Goal: Information Seeking & Learning: Learn about a topic

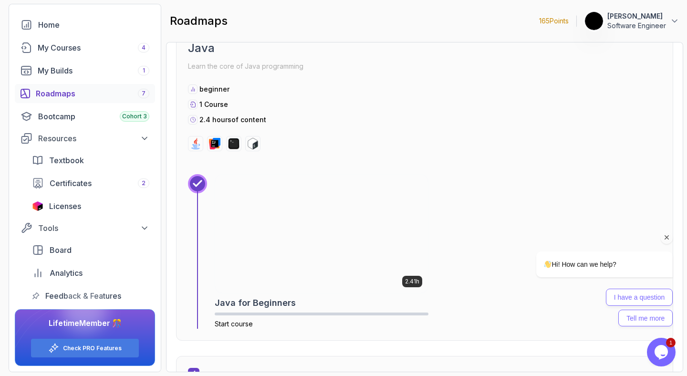
scroll to position [1285, 0]
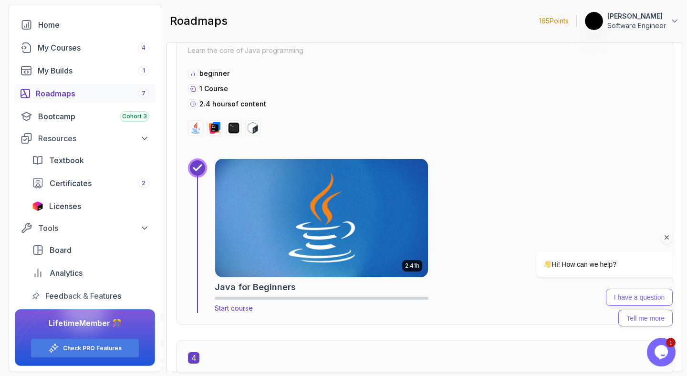
click at [300, 282] on div "Java for Beginners" at bounding box center [322, 287] width 214 height 13
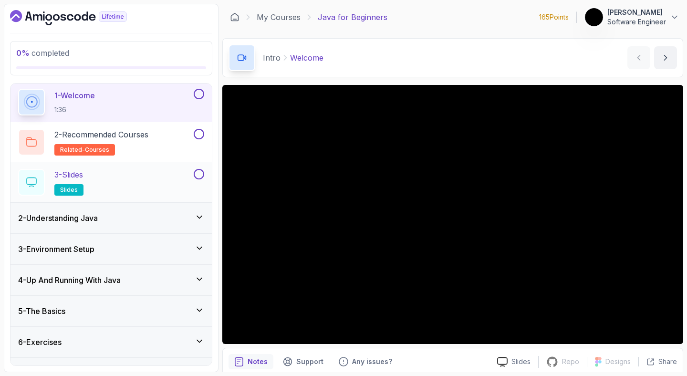
scroll to position [55, 0]
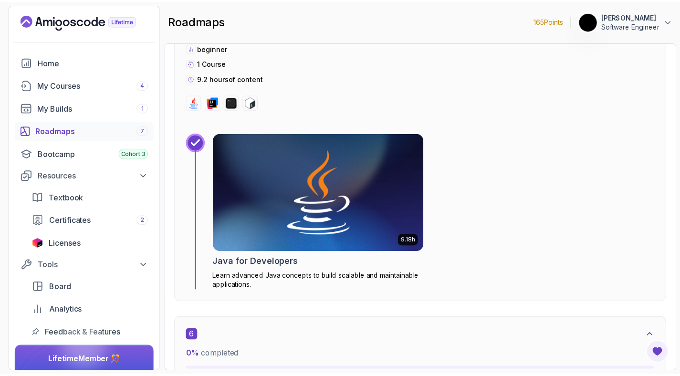
scroll to position [2095, 0]
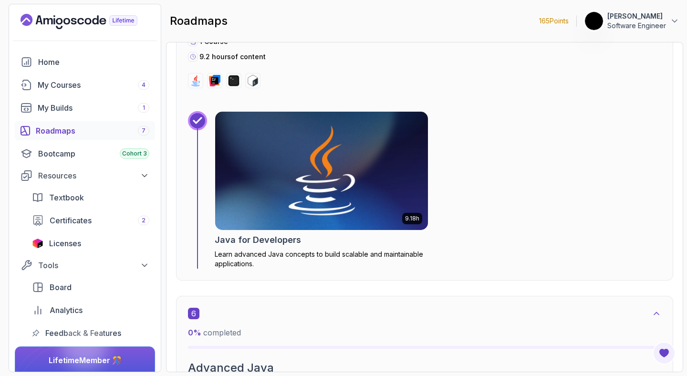
click at [335, 195] on img at bounding box center [321, 171] width 223 height 124
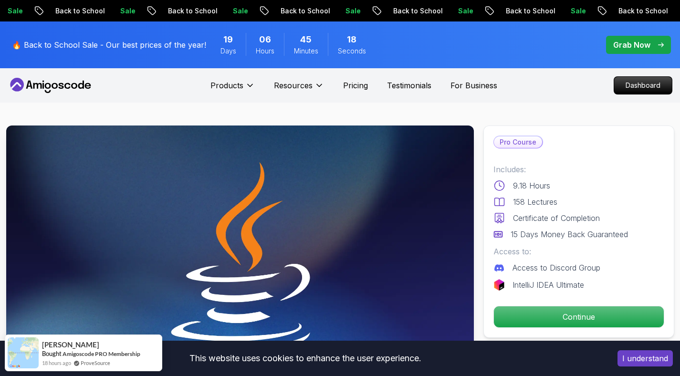
click at [633, 53] on span "pre-order" at bounding box center [638, 45] width 65 height 18
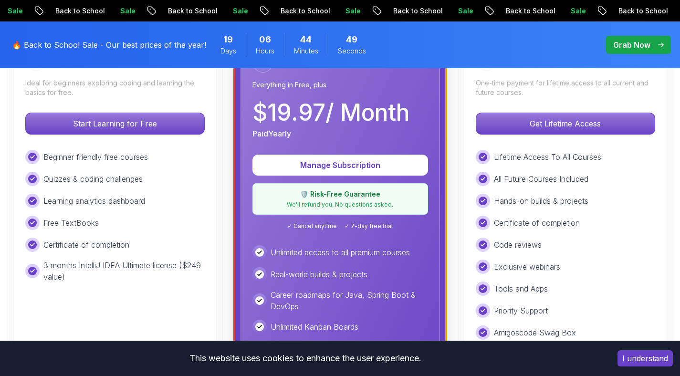
scroll to position [321, 0]
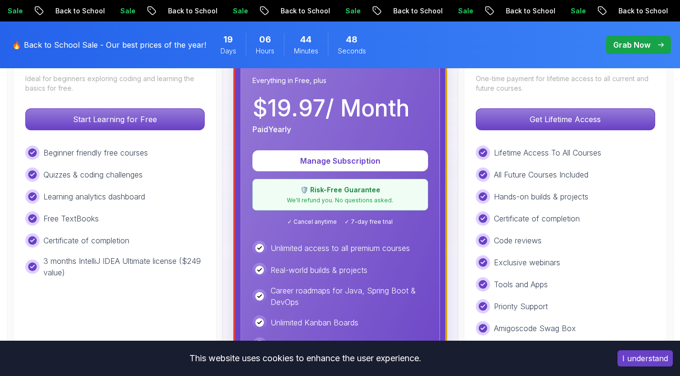
click at [500, 108] on div "Lifetime One-time payment for lifetime access to all current and future courses…" at bounding box center [565, 254] width 203 height 442
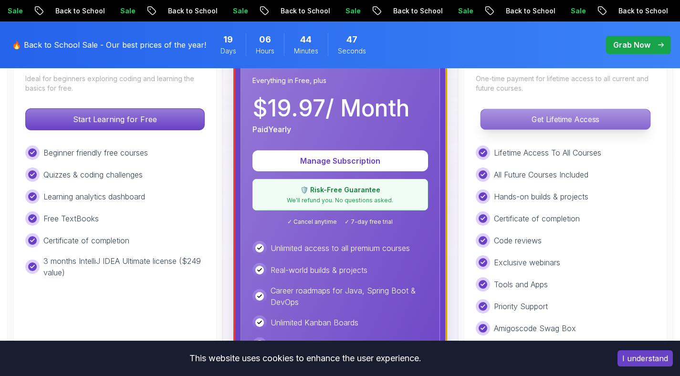
click at [505, 115] on p "Get Lifetime Access" at bounding box center [565, 119] width 169 height 20
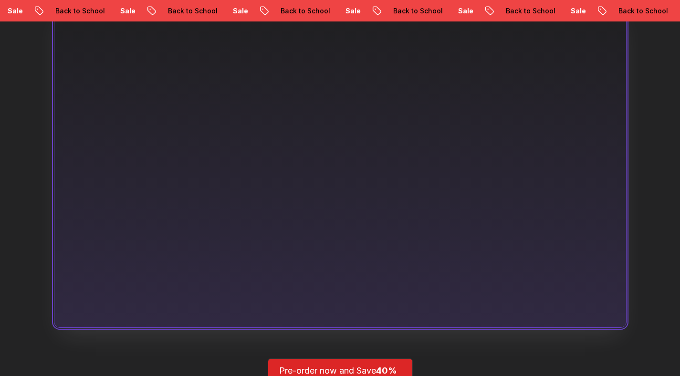
scroll to position [771, 0]
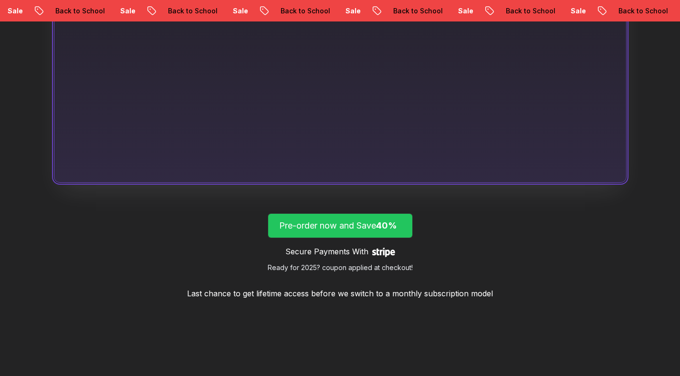
click at [381, 220] on p "Pre-order now and Save 40%" at bounding box center [340, 225] width 122 height 13
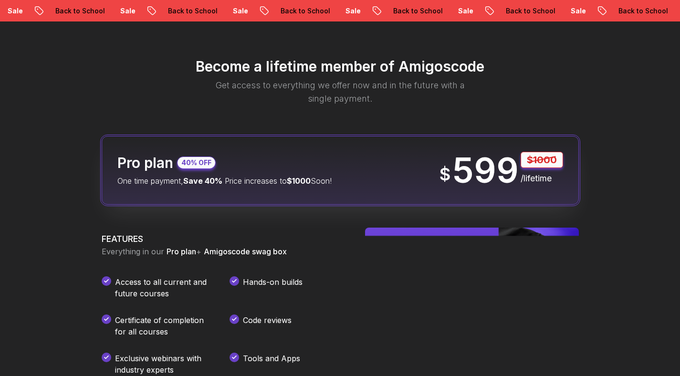
scroll to position [1124, 0]
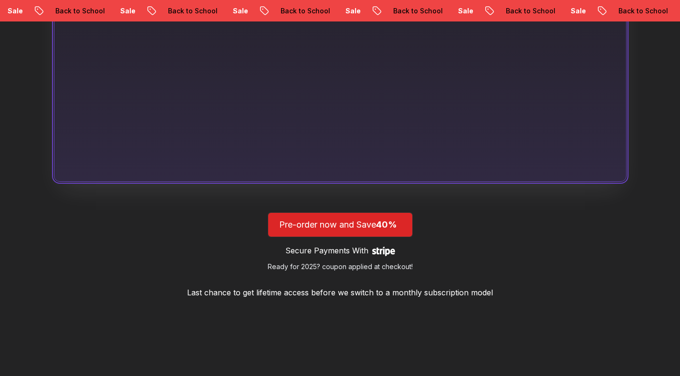
scroll to position [771, 0]
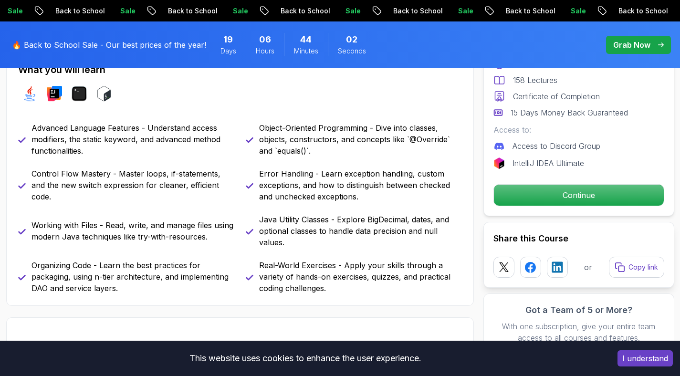
scroll to position [435, 0]
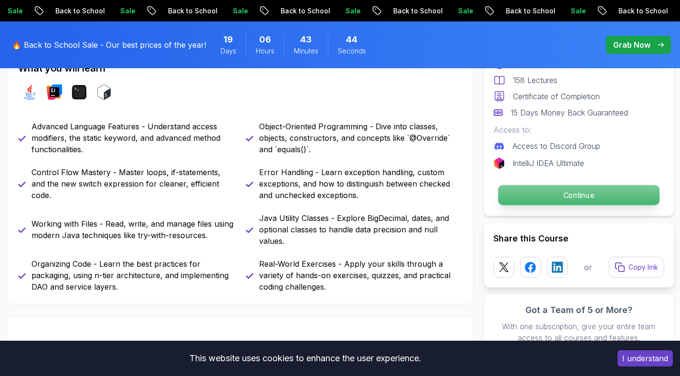
click at [530, 196] on p "Continue" at bounding box center [578, 195] width 161 height 20
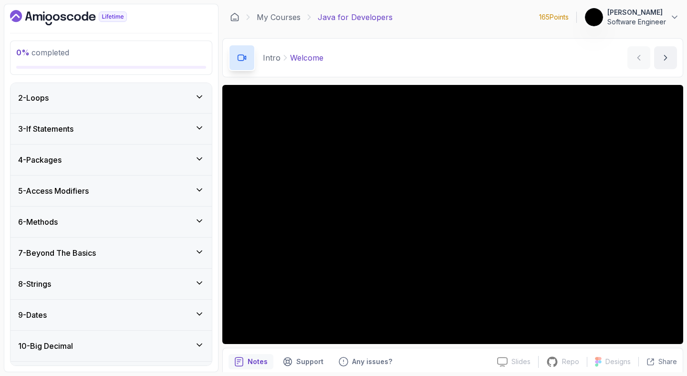
click at [113, 256] on div "7 - Beyond The Basics" at bounding box center [111, 252] width 186 height 11
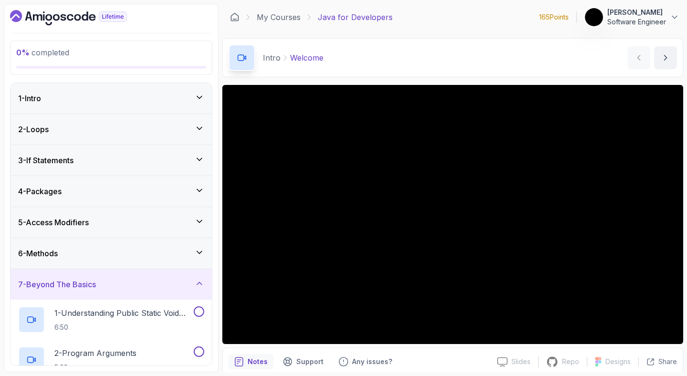
click at [97, 99] on div "1 - Intro" at bounding box center [111, 98] width 186 height 11
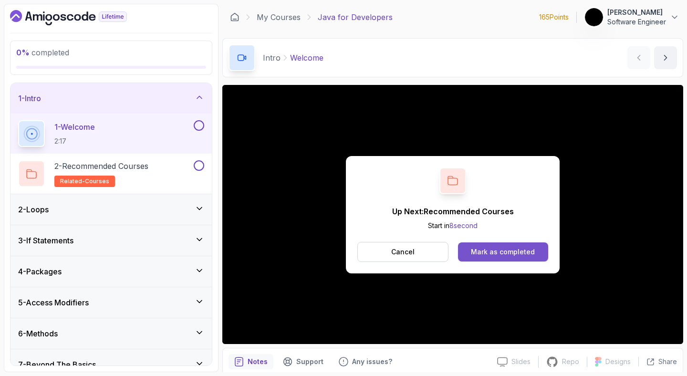
click at [512, 251] on div "Mark as completed" at bounding box center [503, 252] width 64 height 10
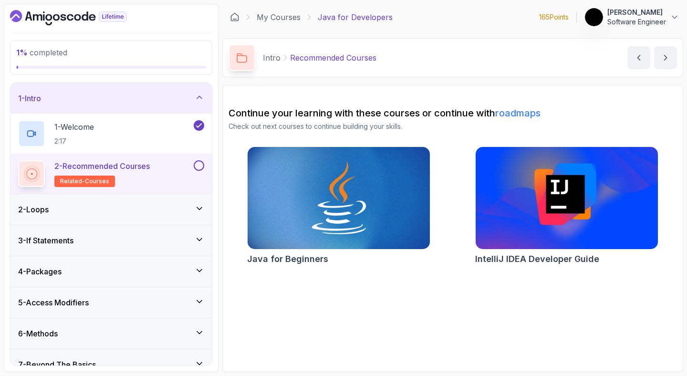
click at [200, 167] on button at bounding box center [199, 165] width 10 height 10
click at [140, 213] on div "2 - Loops" at bounding box center [111, 209] width 186 height 11
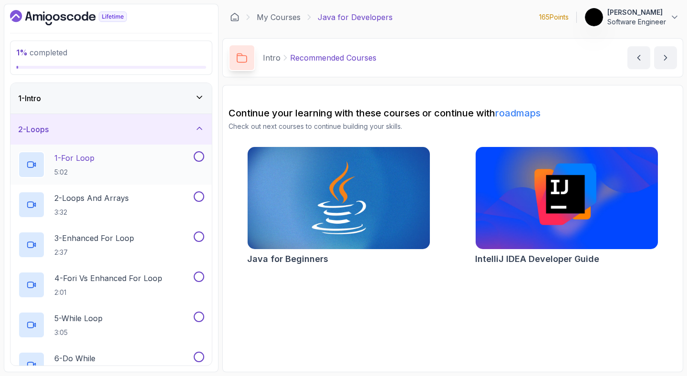
click at [113, 172] on div "1 - For Loop 5:02" at bounding box center [105, 164] width 174 height 27
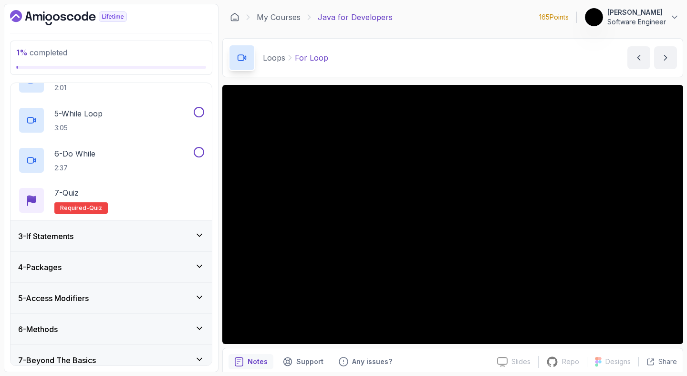
scroll to position [382, 0]
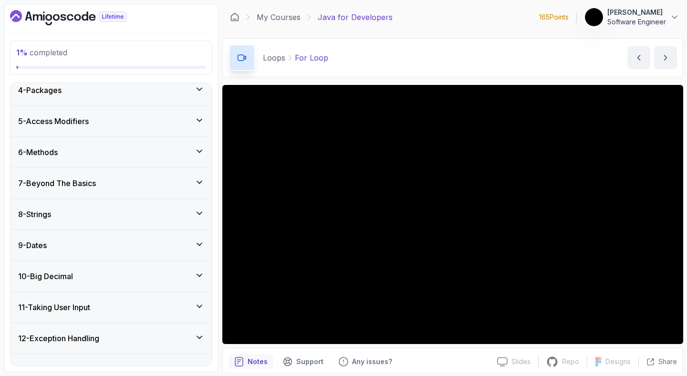
click at [131, 215] on div "8 - Strings" at bounding box center [111, 214] width 186 height 11
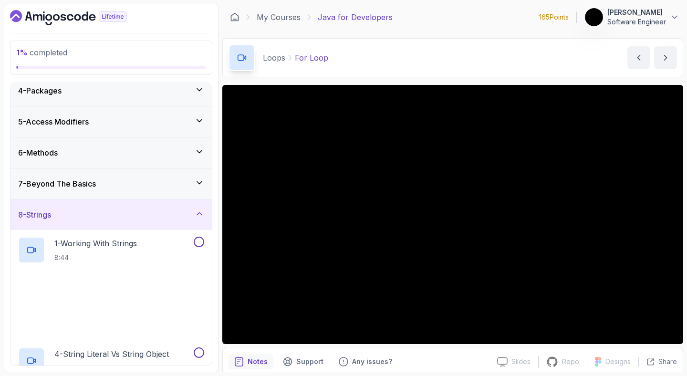
scroll to position [101, 0]
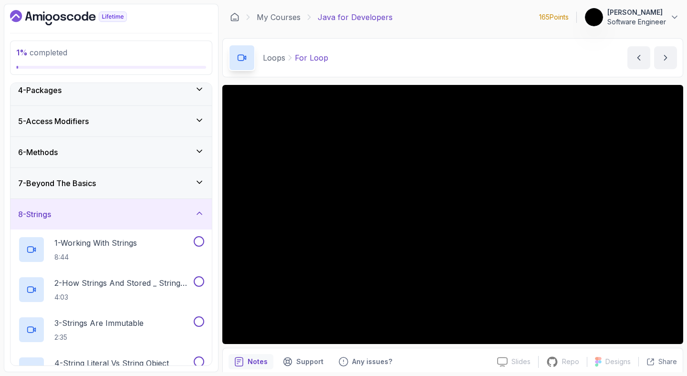
click at [151, 132] on div "5 - Access Modifiers" at bounding box center [110, 121] width 201 height 31
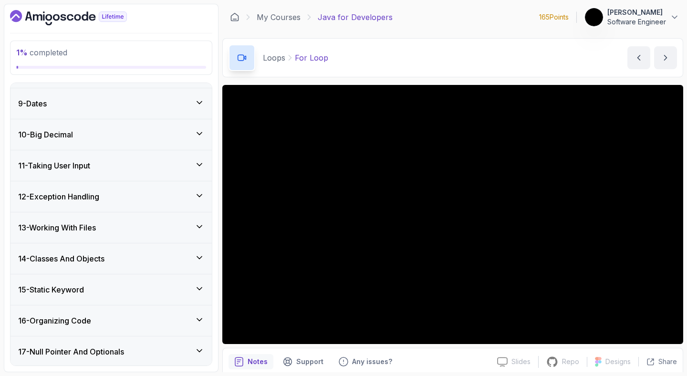
scroll to position [516, 0]
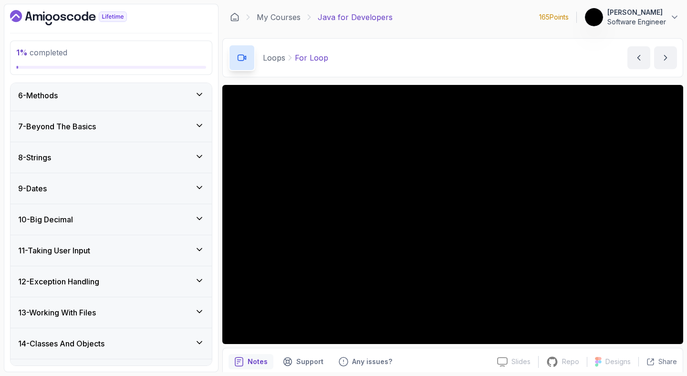
click at [89, 129] on h3 "7 - Beyond The Basics" at bounding box center [57, 126] width 78 height 11
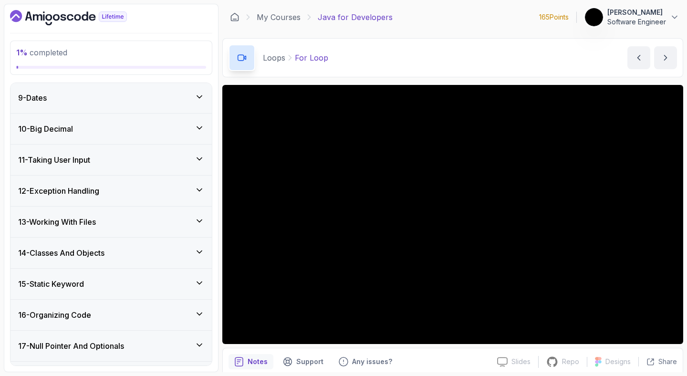
scroll to position [800, 0]
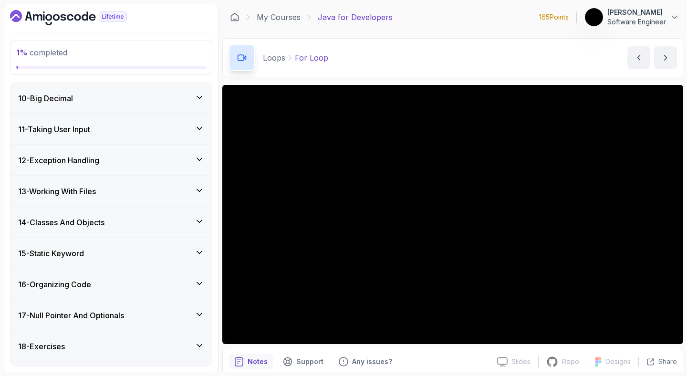
click at [88, 161] on h3 "12 - Exception Handling" at bounding box center [58, 160] width 81 height 11
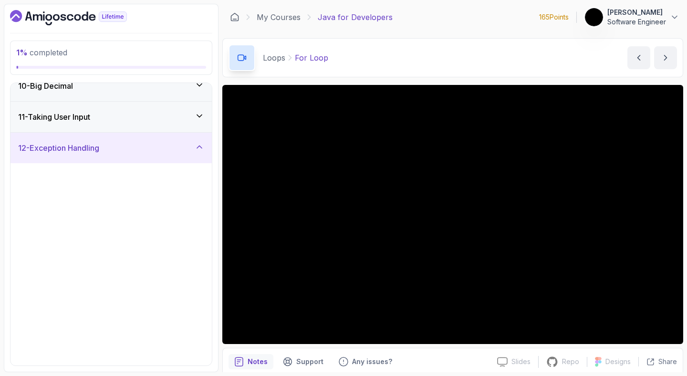
scroll to position [279, 0]
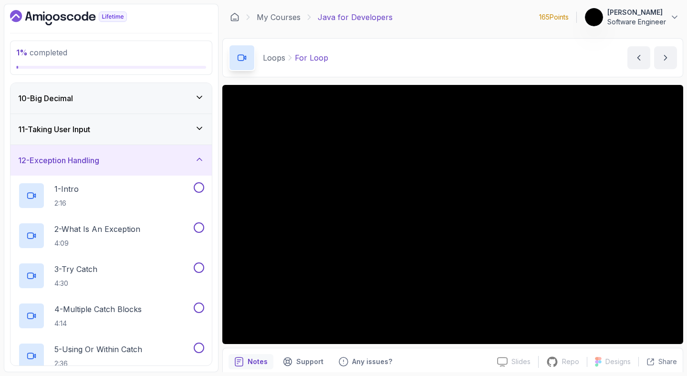
click at [103, 125] on div "11 - Taking User Input" at bounding box center [111, 129] width 186 height 11
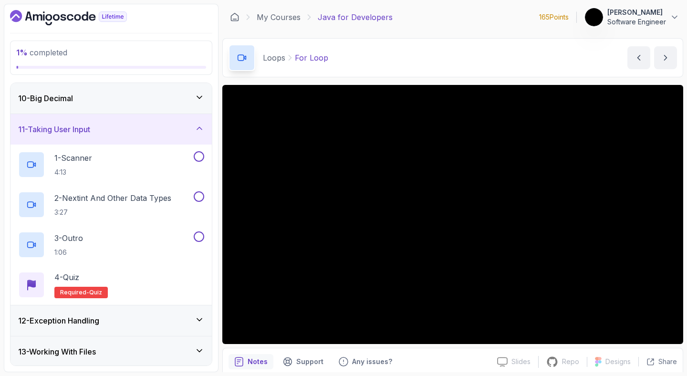
click at [103, 125] on div "11 - Taking User Input" at bounding box center [111, 129] width 186 height 11
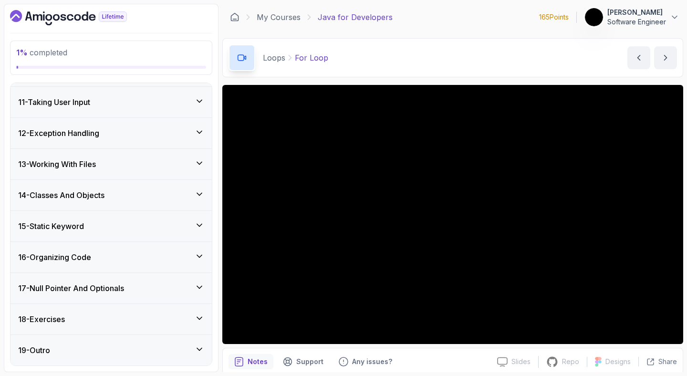
scroll to position [307, 0]
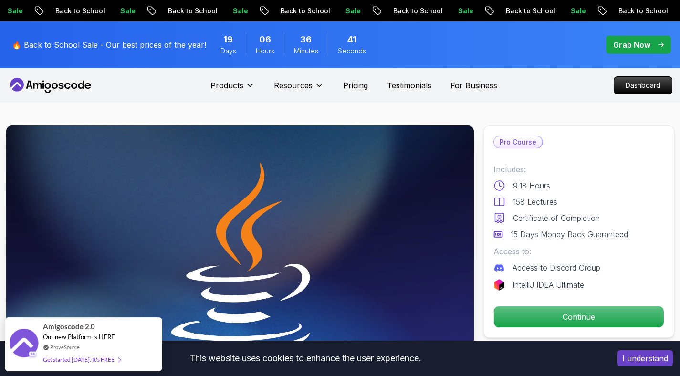
click at [69, 81] on icon at bounding box center [51, 85] width 86 height 15
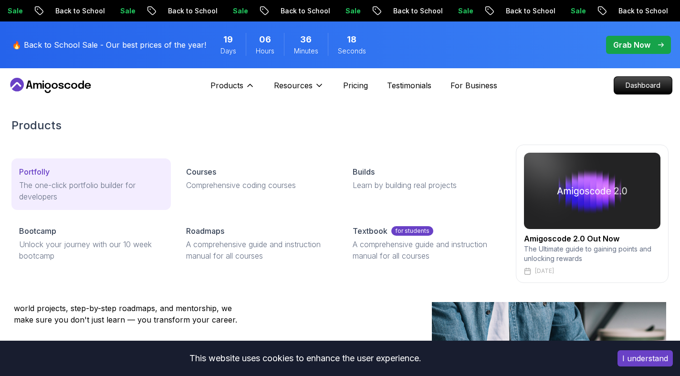
click at [52, 187] on p "The one-click portfolio builder for developers" at bounding box center [91, 190] width 144 height 23
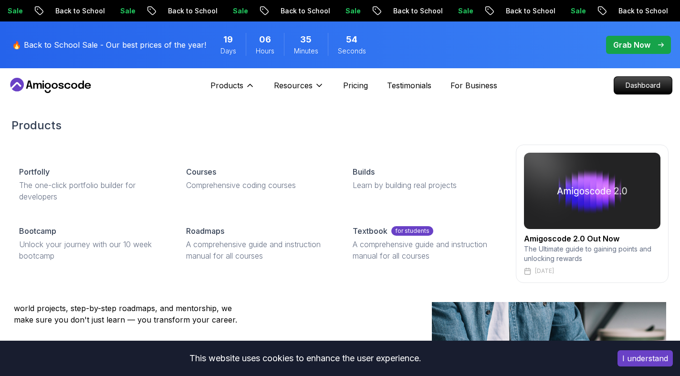
click at [178, 189] on div "Portfolly The one-click portfolio builder for developers Courses Comprehensive …" at bounding box center [257, 213] width 493 height 111
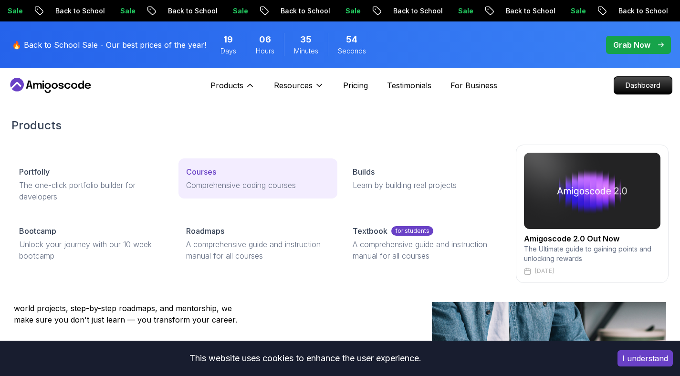
click at [191, 182] on p "Comprehensive coding courses" at bounding box center [258, 184] width 144 height 11
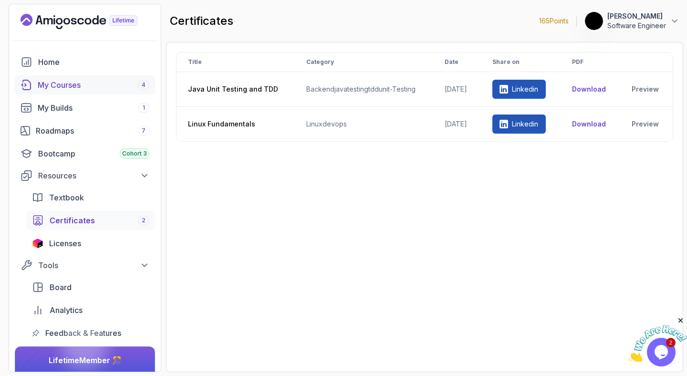
click at [72, 88] on div "My Courses 4" at bounding box center [94, 84] width 112 height 11
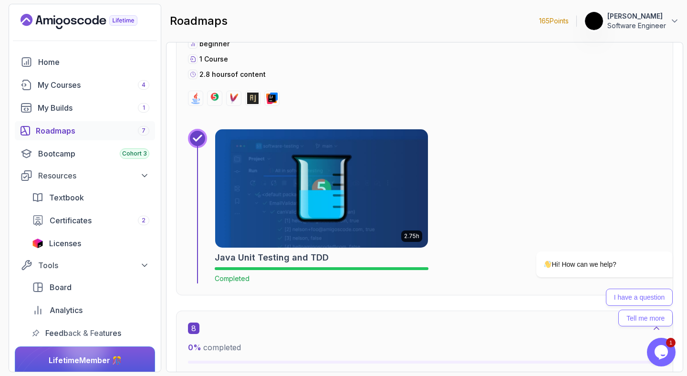
scroll to position [2563, 0]
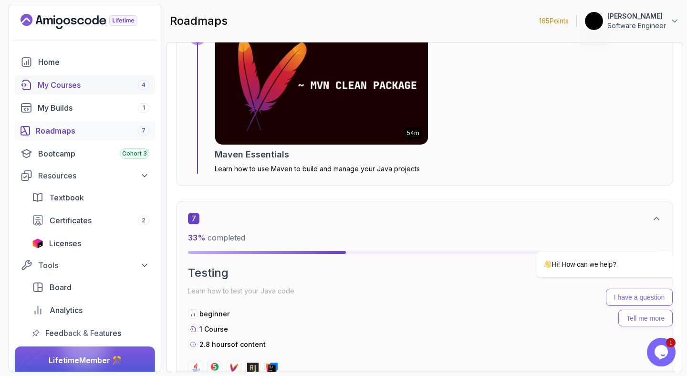
click at [78, 82] on div "My Courses 4" at bounding box center [94, 84] width 112 height 11
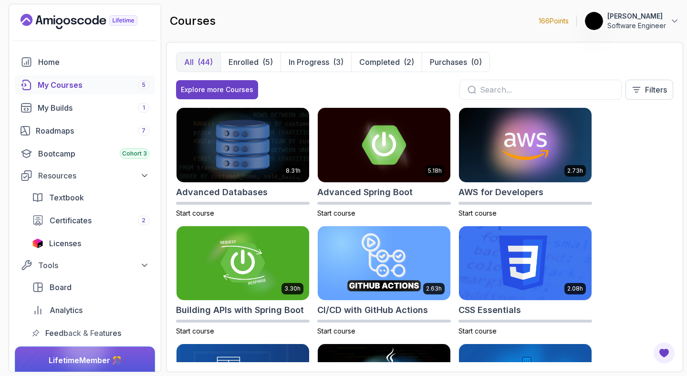
click at [536, 90] on input "text" at bounding box center [547, 89] width 134 height 11
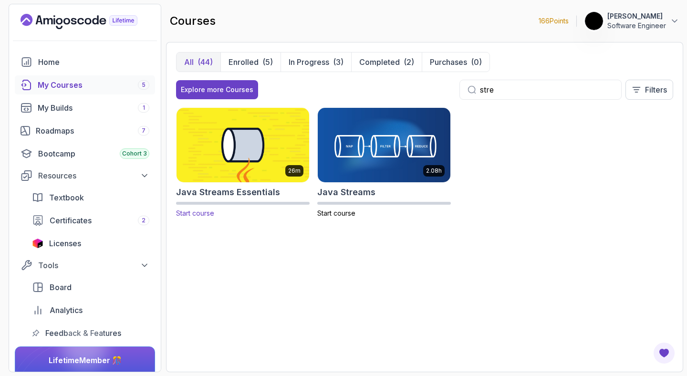
type input "stre"
click at [255, 130] on img at bounding box center [242, 145] width 139 height 78
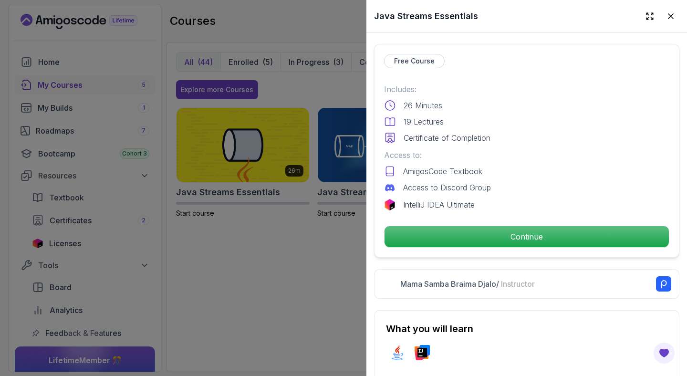
scroll to position [205, 0]
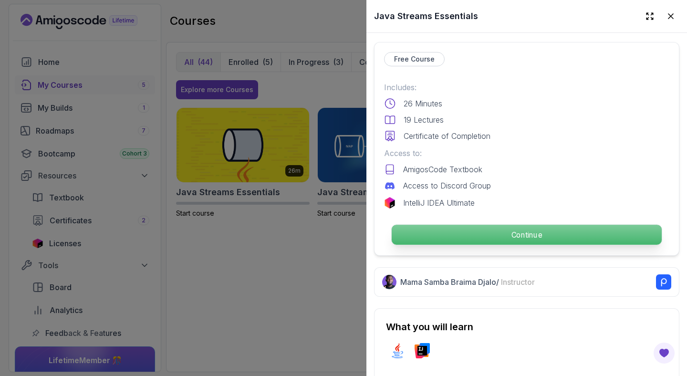
click at [493, 236] on p "Continue" at bounding box center [527, 235] width 270 height 20
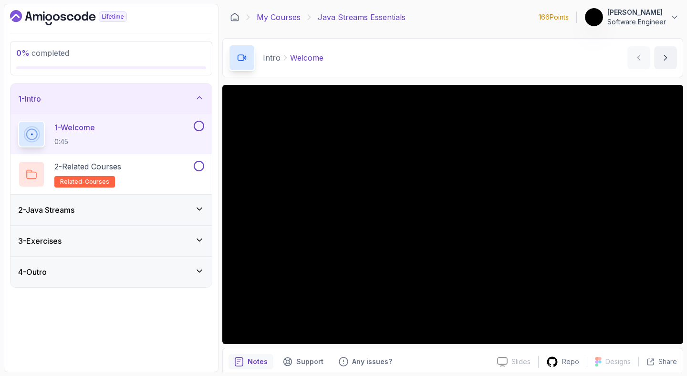
click at [283, 20] on link "My Courses" at bounding box center [279, 16] width 44 height 11
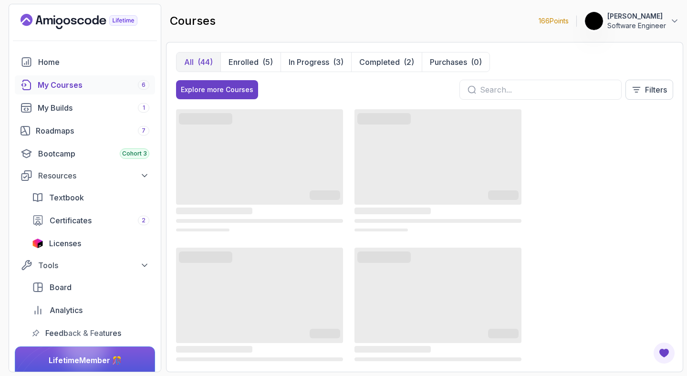
click at [497, 92] on input "text" at bounding box center [547, 89] width 134 height 11
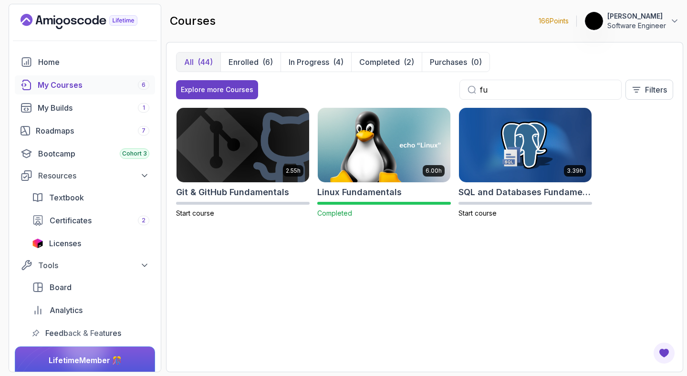
click at [191, 57] on p "All" at bounding box center [189, 61] width 10 height 11
click at [195, 62] on button "All (44)" at bounding box center [199, 61] width 44 height 19
click at [493, 86] on input "fu" at bounding box center [547, 89] width 134 height 11
type input "f"
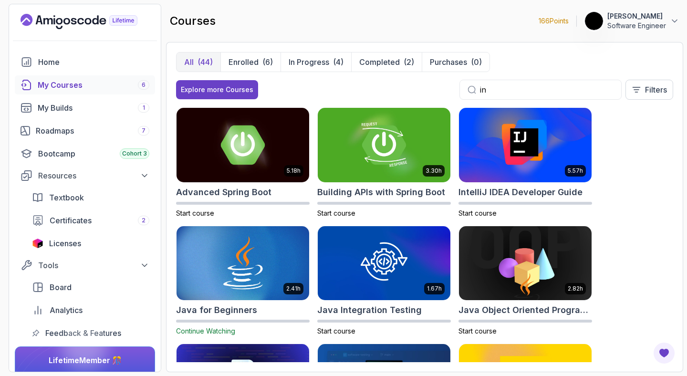
click at [494, 93] on input "in" at bounding box center [547, 89] width 134 height 11
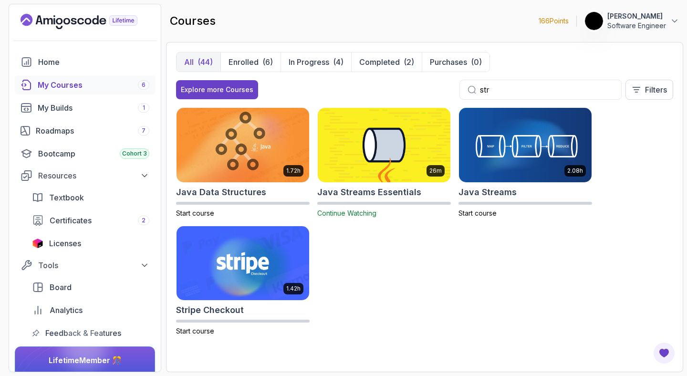
type input "str"
click at [385, 158] on img at bounding box center [384, 145] width 139 height 78
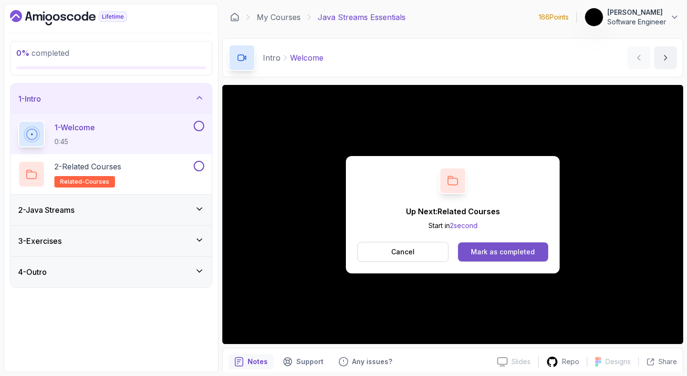
click at [483, 254] on div "Mark as completed" at bounding box center [503, 252] width 64 height 10
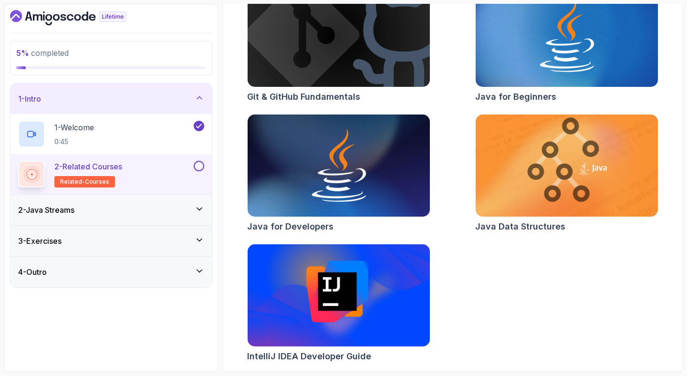
scroll to position [163, 0]
click at [202, 169] on button at bounding box center [199, 166] width 10 height 10
click at [137, 212] on div "2 - Java Streams" at bounding box center [111, 209] width 186 height 11
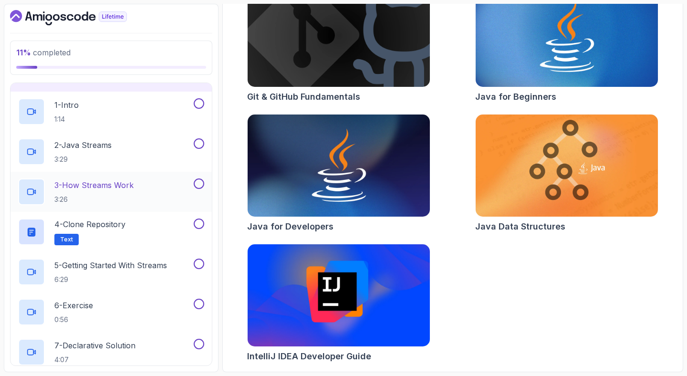
scroll to position [0, 0]
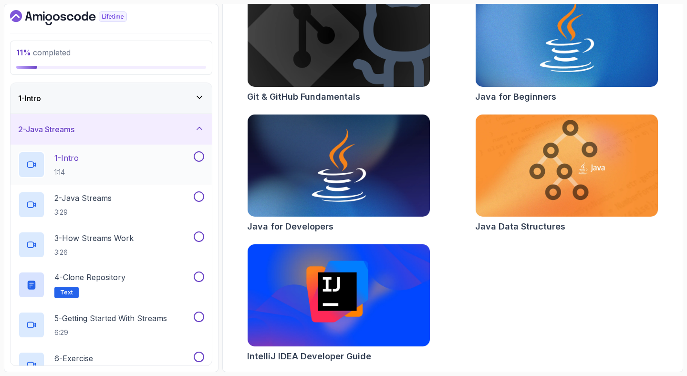
click at [101, 168] on div "1 - Intro 1:14" at bounding box center [105, 164] width 174 height 27
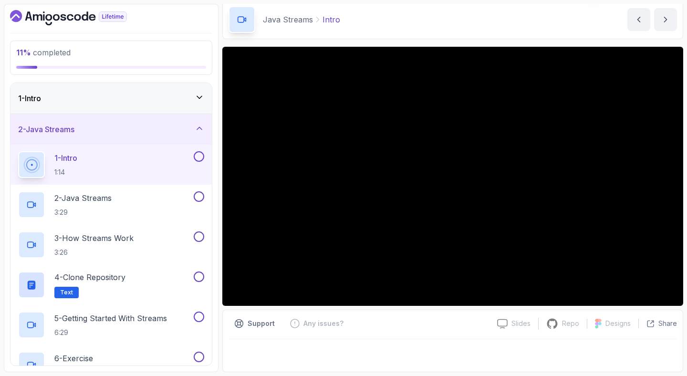
scroll to position [39, 0]
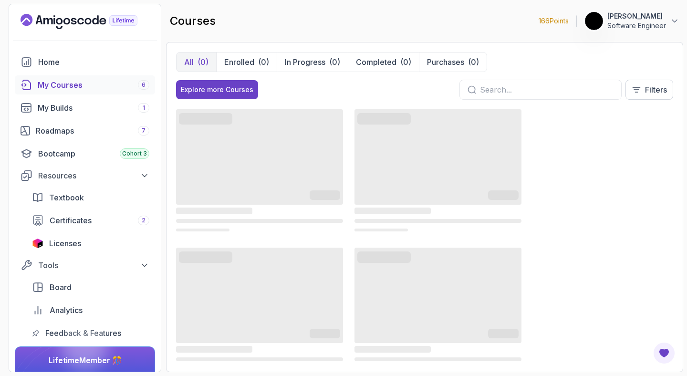
click at [498, 95] on input "text" at bounding box center [547, 89] width 134 height 11
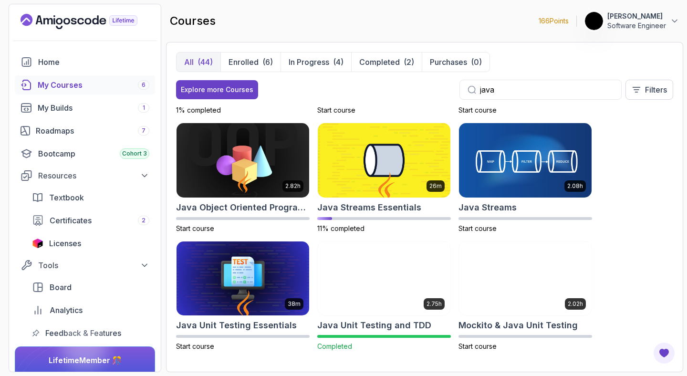
scroll to position [222, 0]
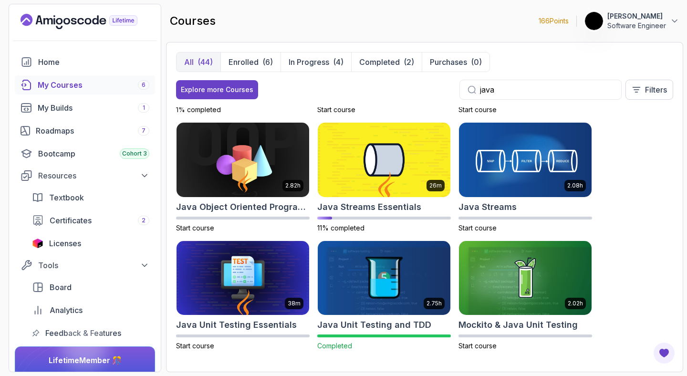
click at [205, 63] on div "(44)" at bounding box center [205, 61] width 15 height 11
click at [489, 88] on input "java" at bounding box center [547, 89] width 134 height 11
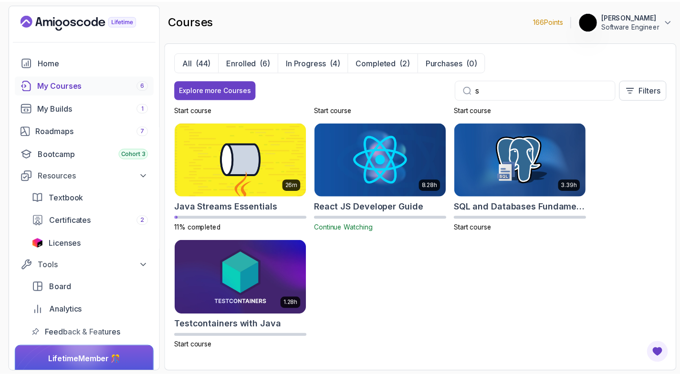
scroll to position [104, 0]
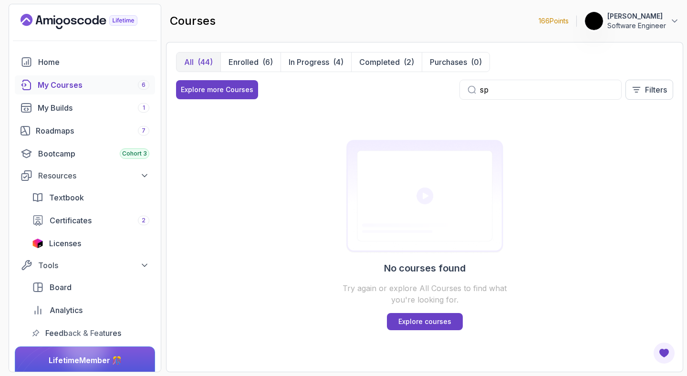
click at [187, 68] on button "All (44)" at bounding box center [199, 61] width 44 height 19
click at [500, 88] on input "sp" at bounding box center [547, 89] width 134 height 11
type input "g"
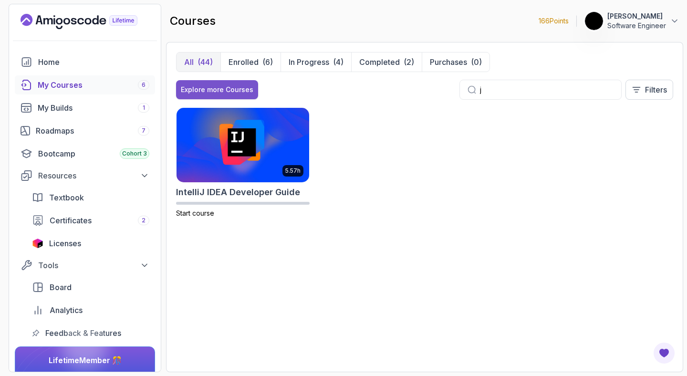
type input "j"
click at [200, 94] on div "Explore more Courses" at bounding box center [217, 90] width 73 height 10
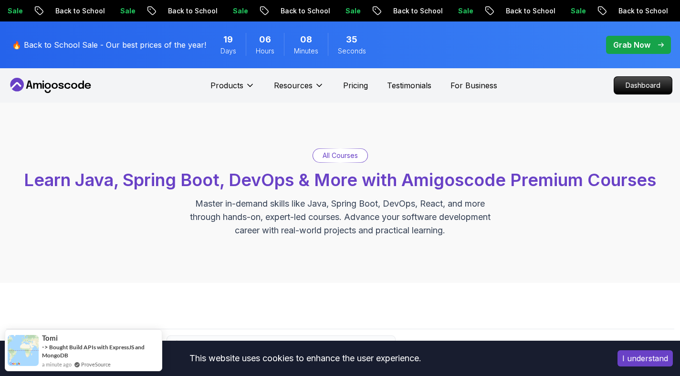
click at [327, 157] on p "All Courses" at bounding box center [340, 156] width 35 height 10
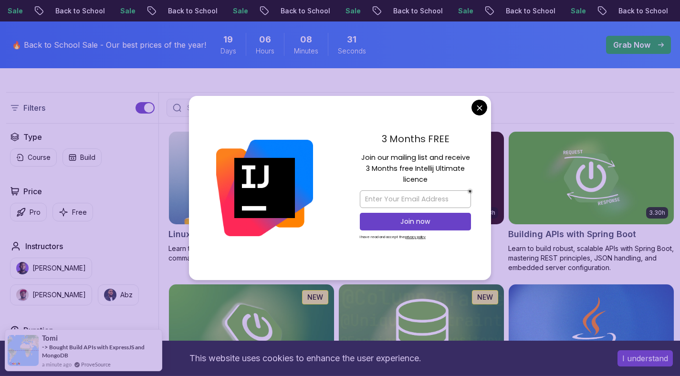
scroll to position [229, 0]
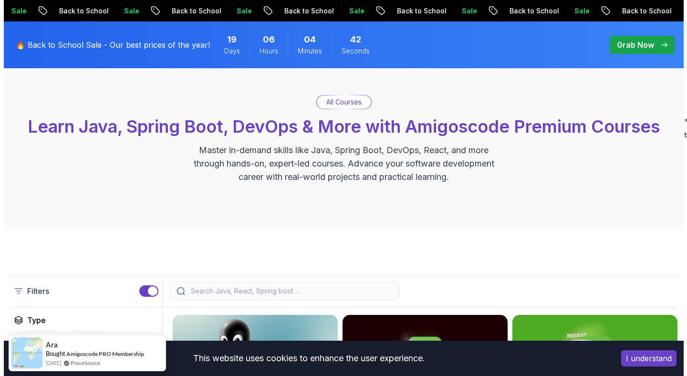
scroll to position [0, 0]
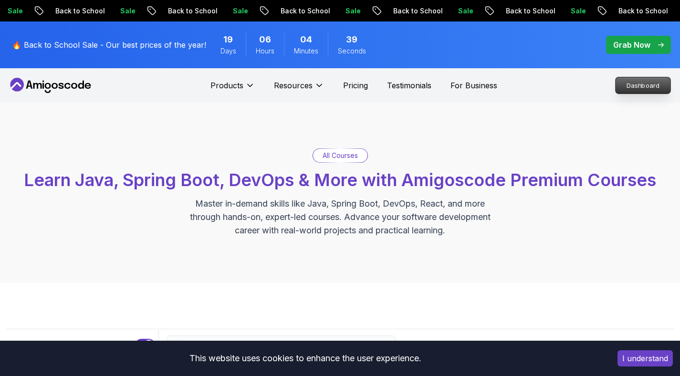
click at [663, 88] on p "Dashboard" at bounding box center [643, 85] width 55 height 16
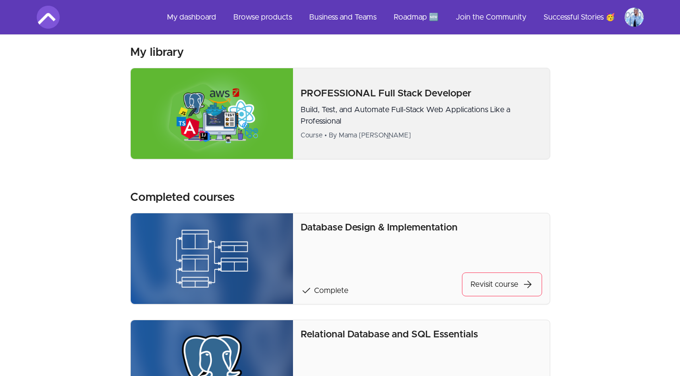
scroll to position [38, 0]
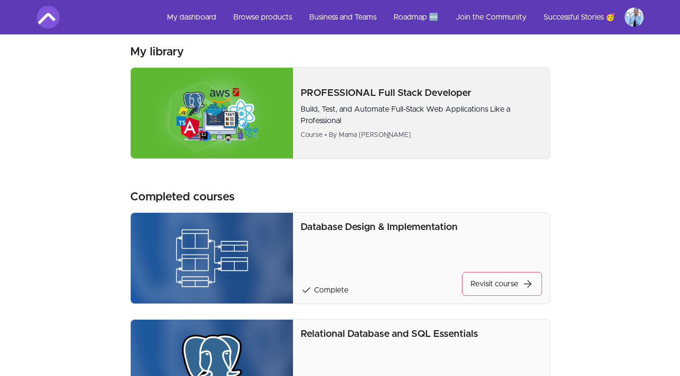
click at [372, 105] on p "Build, Test, and Automate Full-Stack Web Applications Like a Professional" at bounding box center [421, 115] width 241 height 23
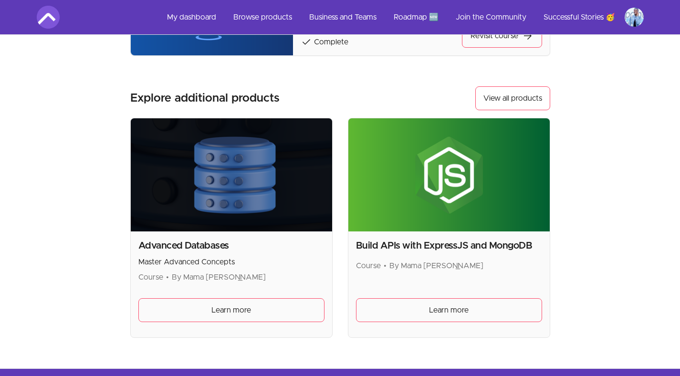
scroll to position [527, 0]
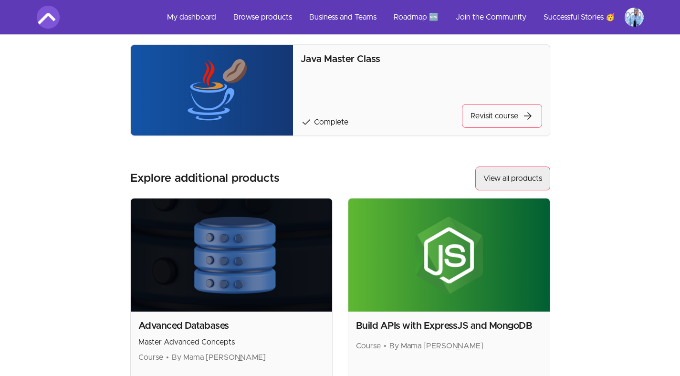
click at [501, 182] on button "View all products" at bounding box center [512, 179] width 75 height 24
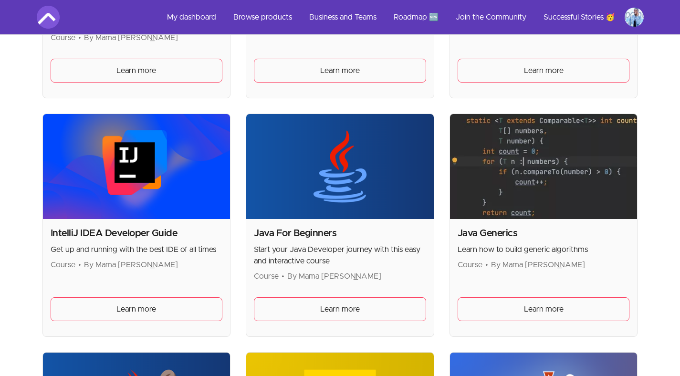
scroll to position [650, 0]
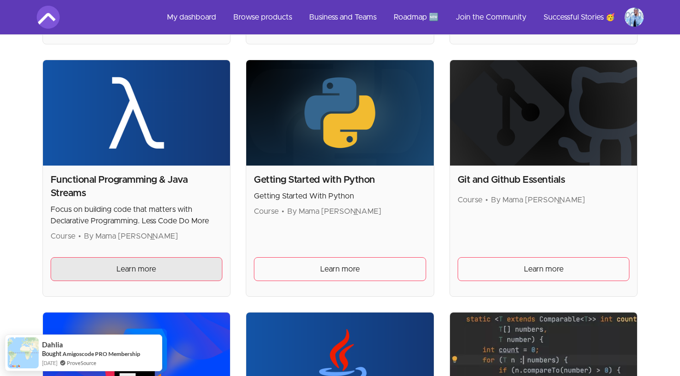
click at [122, 262] on link "Learn more" at bounding box center [137, 269] width 172 height 24
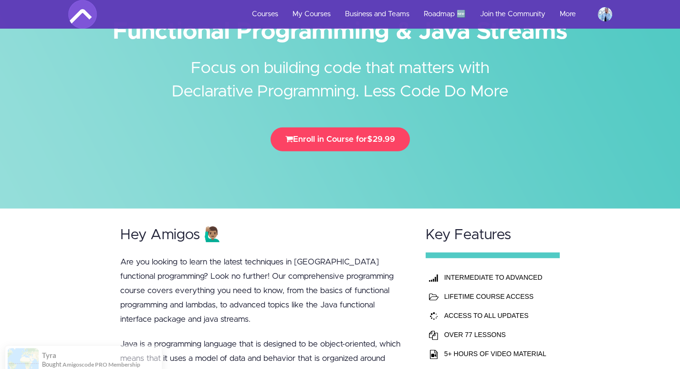
scroll to position [84, 0]
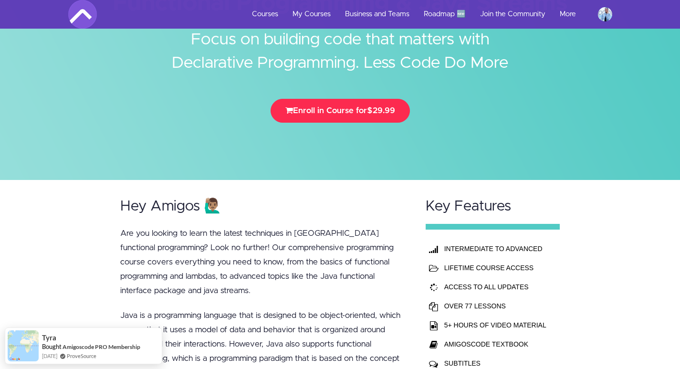
click at [306, 119] on button "Enroll in Course for $29.99" at bounding box center [340, 111] width 139 height 24
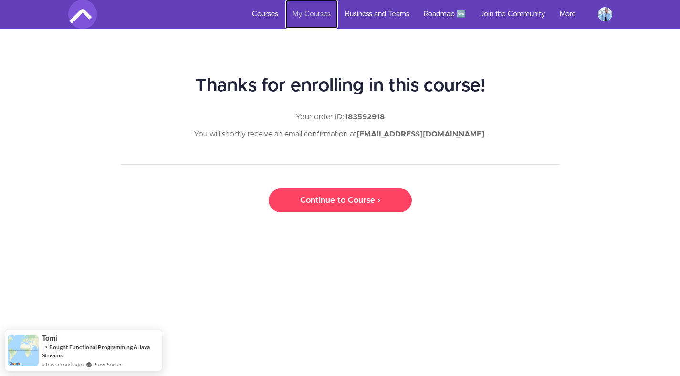
click at [305, 15] on link "My Courses" at bounding box center [311, 14] width 52 height 29
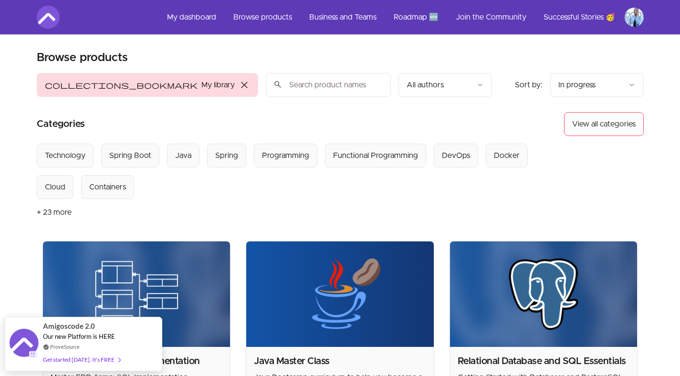
click at [239, 87] on span "close" at bounding box center [244, 84] width 11 height 11
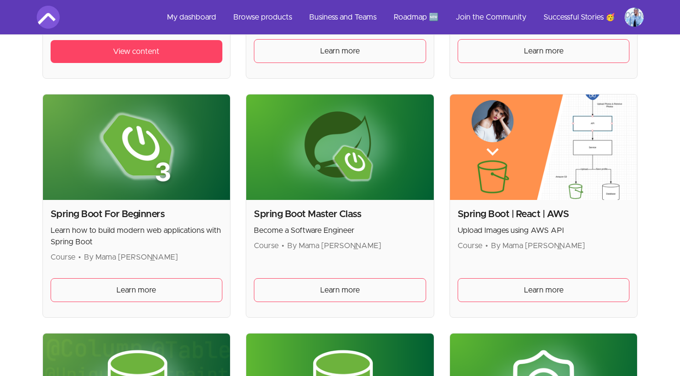
scroll to position [2283, 0]
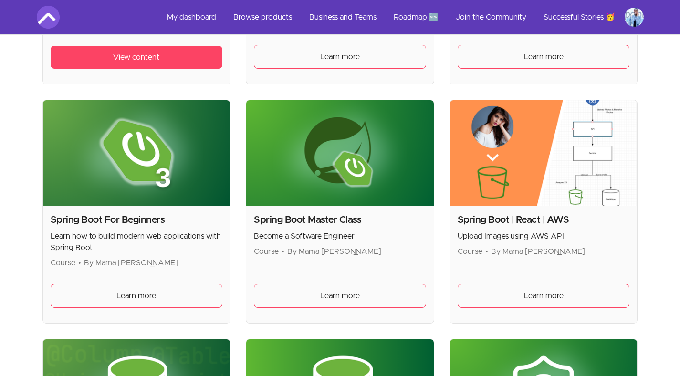
click at [514, 267] on div "Spring Boot | React | AWS Upload Images using AWS API Course • By Mama [PERSON_…" at bounding box center [544, 264] width 188 height 117
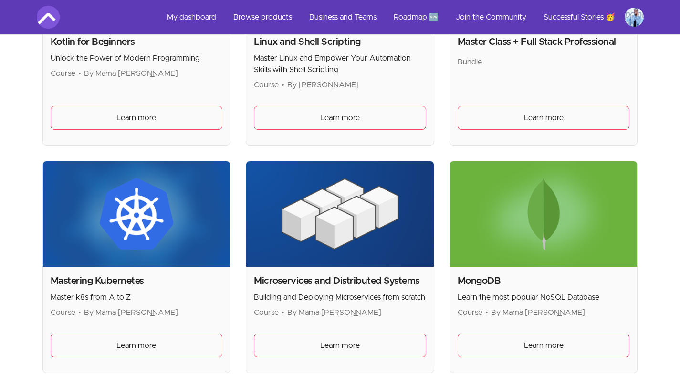
scroll to position [1856, 0]
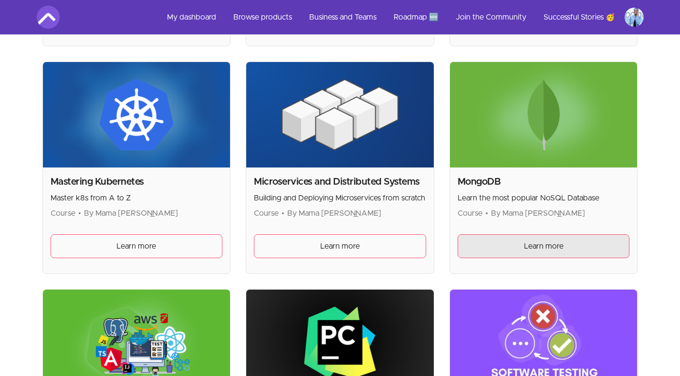
click at [501, 245] on link "Learn more" at bounding box center [544, 246] width 172 height 24
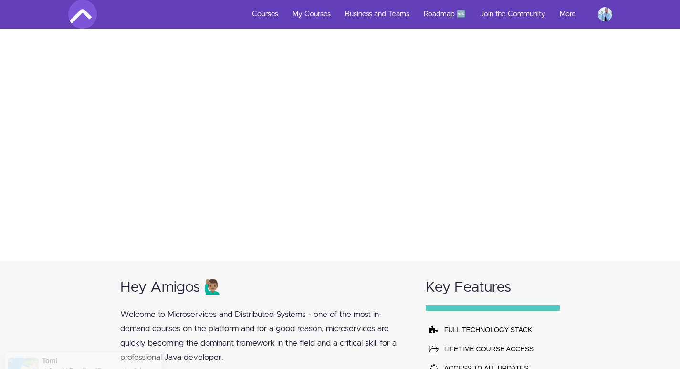
scroll to position [8, 0]
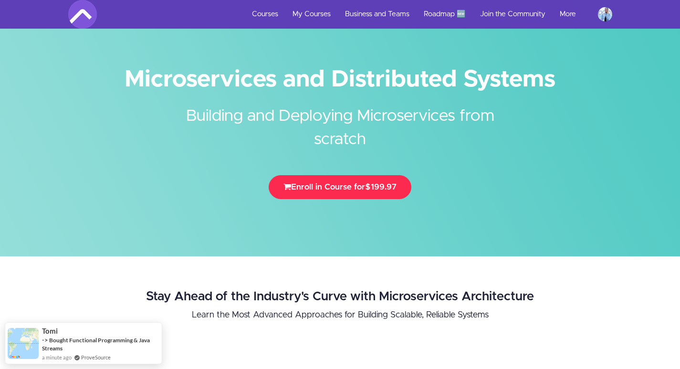
click at [344, 192] on button "Enroll in Course for $199.97" at bounding box center [340, 187] width 143 height 24
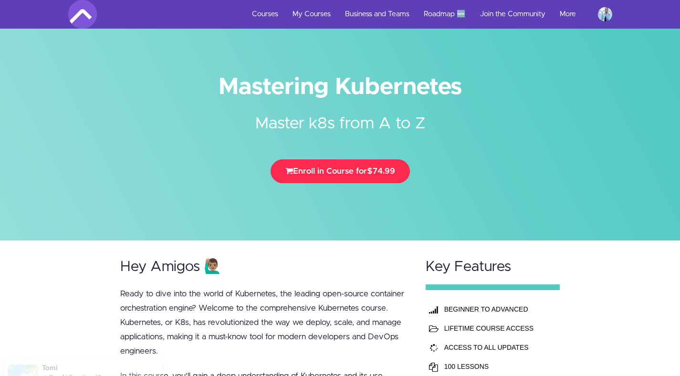
click at [361, 170] on button "Enroll in Course for $74.99" at bounding box center [340, 171] width 139 height 24
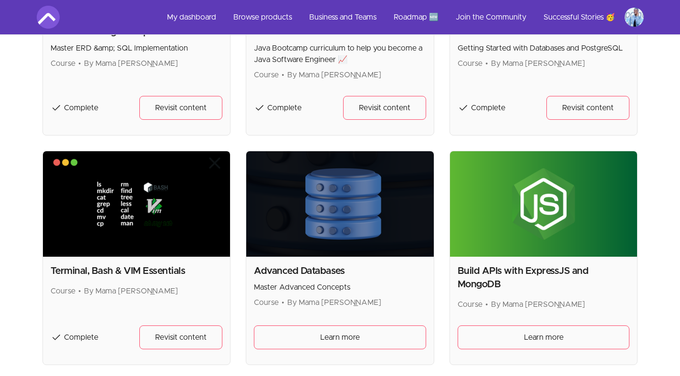
scroll to position [328, 0]
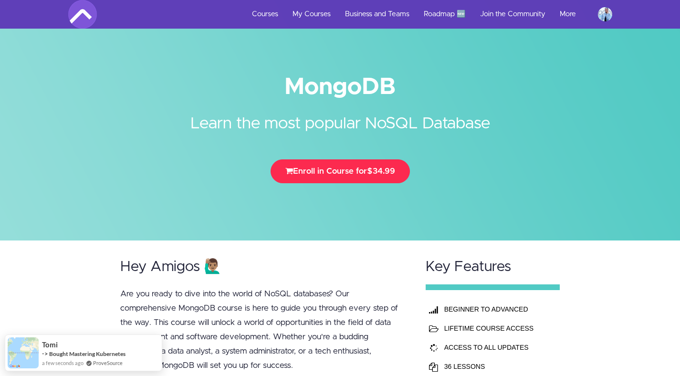
click at [352, 173] on button "Enroll in Course for $34.99" at bounding box center [340, 171] width 139 height 24
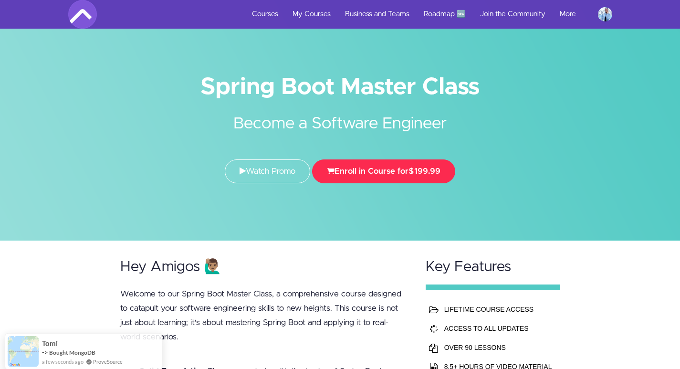
click at [378, 169] on button "Enroll in Course for $199.99" at bounding box center [383, 171] width 143 height 24
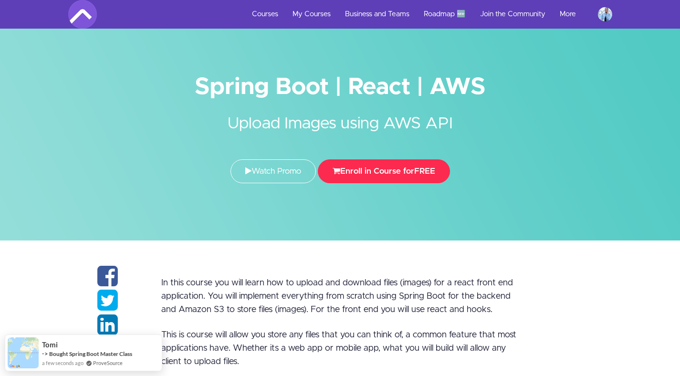
click at [388, 176] on button "Enroll in Course for FREE" at bounding box center [384, 171] width 132 height 24
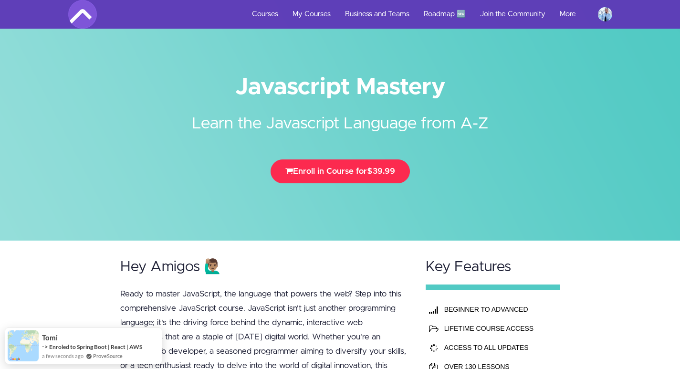
click at [354, 170] on button "Enroll in Course for $39.99" at bounding box center [340, 171] width 139 height 24
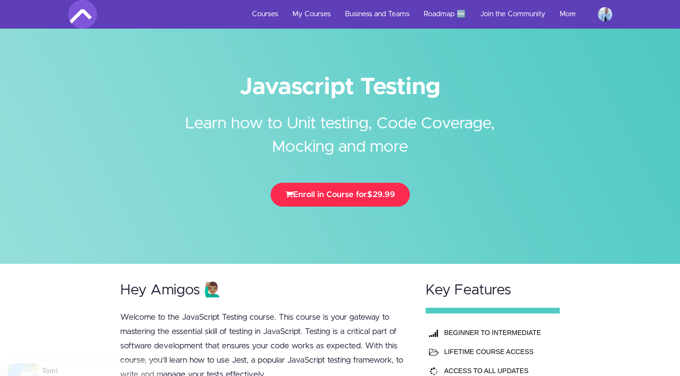
click at [339, 196] on button "Enroll in Course for $29.99" at bounding box center [340, 195] width 139 height 24
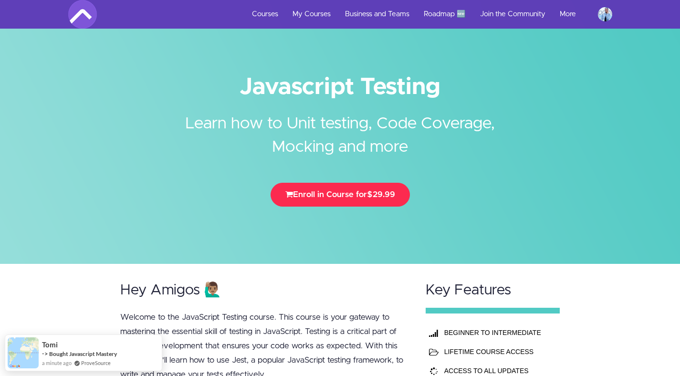
click at [381, 202] on button "Enroll in Course for $29.99" at bounding box center [340, 195] width 139 height 24
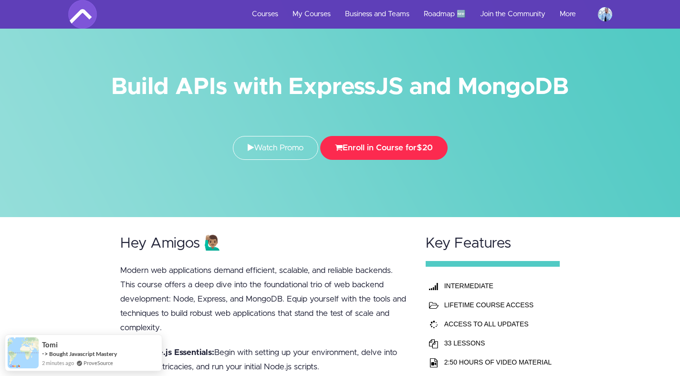
click at [408, 148] on button "Enroll in Course for $20" at bounding box center [383, 148] width 127 height 24
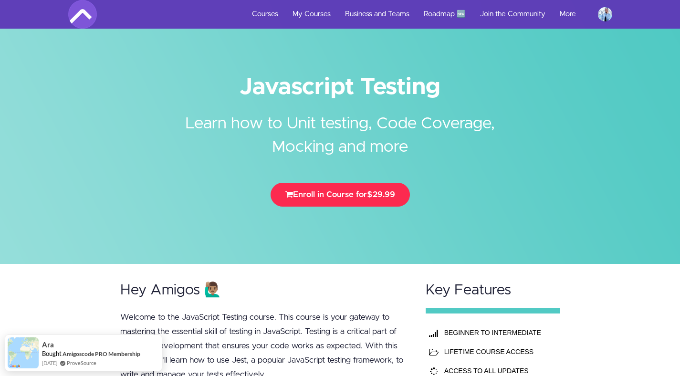
click at [350, 196] on button "Enroll in Course for $29.99" at bounding box center [340, 195] width 139 height 24
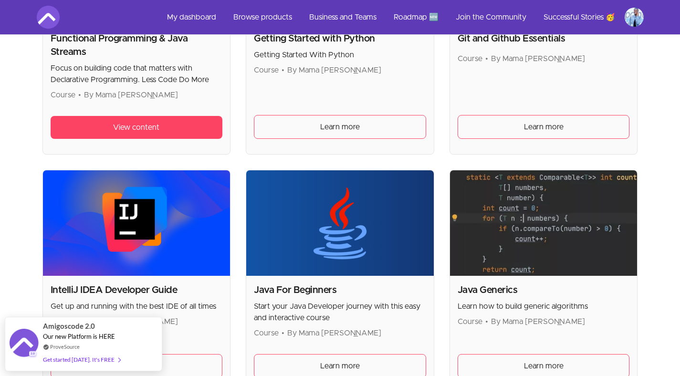
scroll to position [1092, 0]
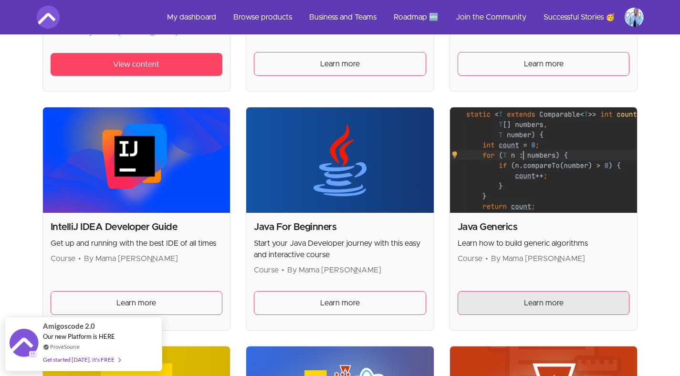
click at [491, 295] on link "Learn more" at bounding box center [544, 303] width 172 height 24
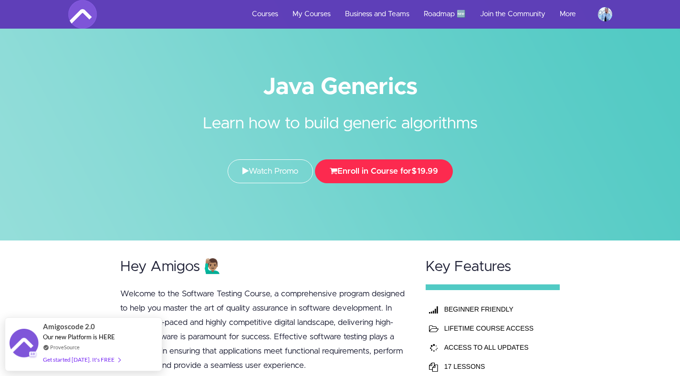
click at [420, 175] on span "$19.99" at bounding box center [424, 171] width 27 height 8
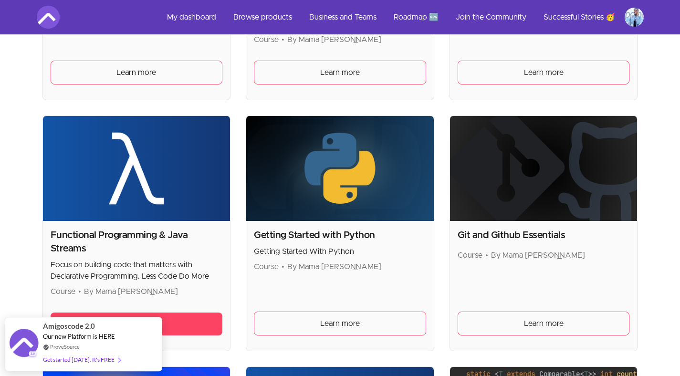
scroll to position [886, 0]
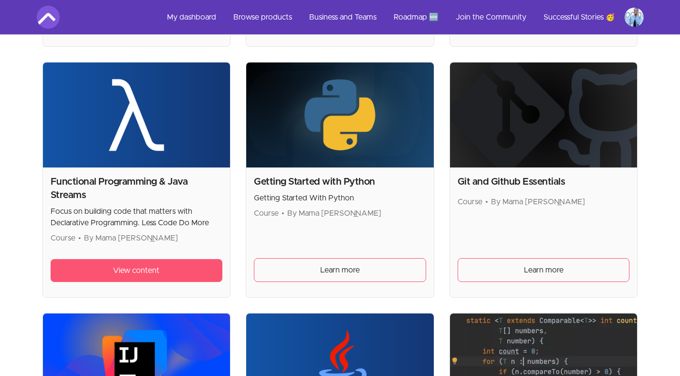
click at [133, 277] on link "View content" at bounding box center [137, 270] width 172 height 23
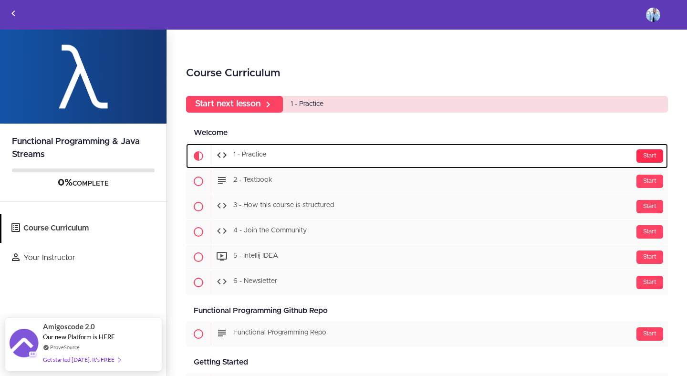
click at [646, 161] on div "Start" at bounding box center [650, 155] width 27 height 13
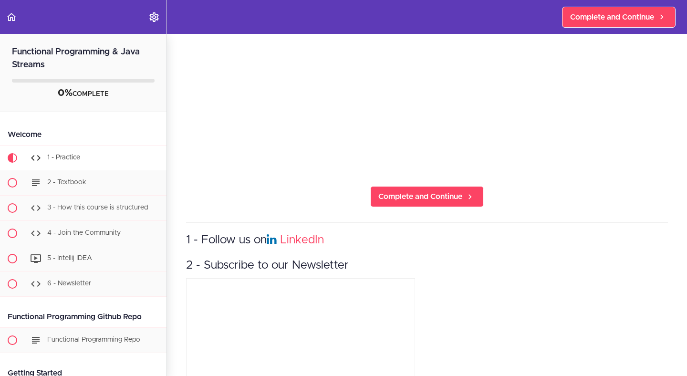
scroll to position [201, 0]
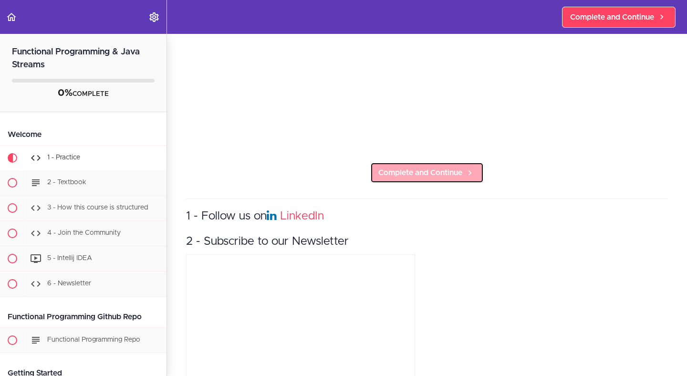
click at [425, 167] on span "Complete and Continue" at bounding box center [420, 172] width 84 height 11
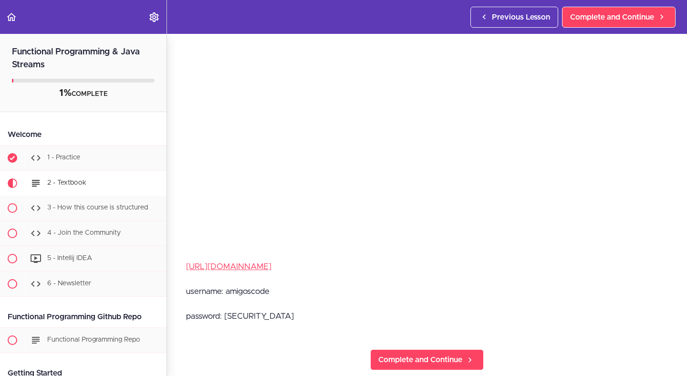
scroll to position [104, 0]
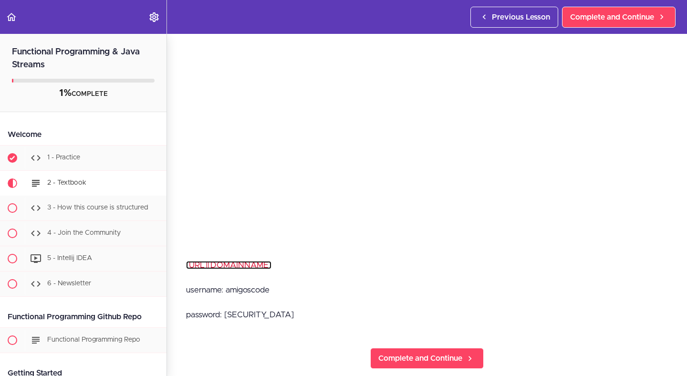
click at [238, 261] on link "https://www.textbook.amigoscode.com" at bounding box center [228, 265] width 85 height 8
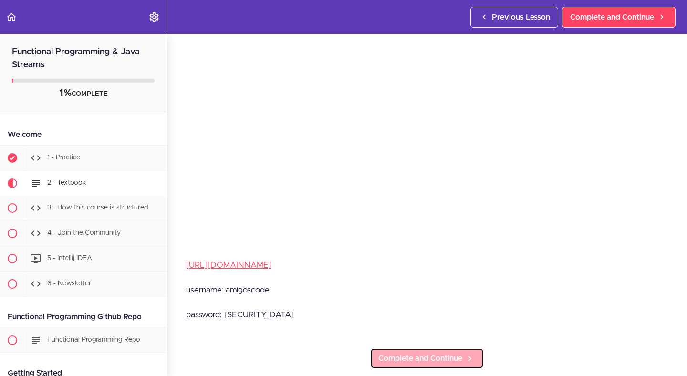
click at [380, 359] on span "Complete and Continue" at bounding box center [420, 358] width 84 height 11
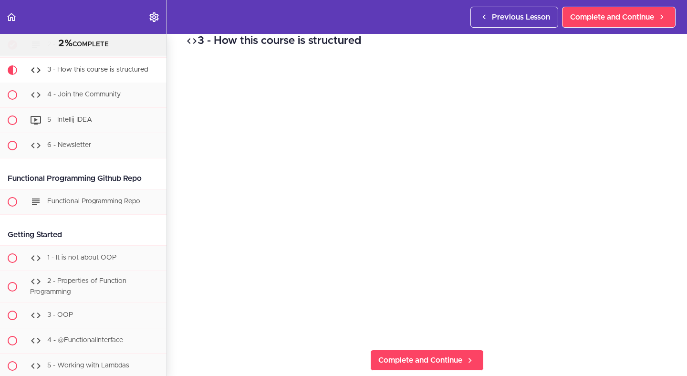
scroll to position [28, 0]
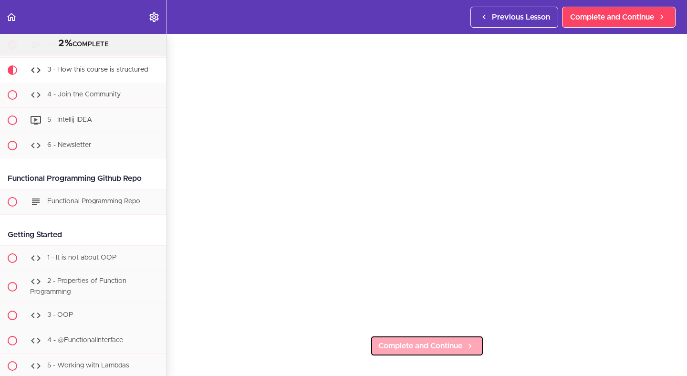
click at [460, 340] on link "Complete and Continue" at bounding box center [427, 346] width 114 height 21
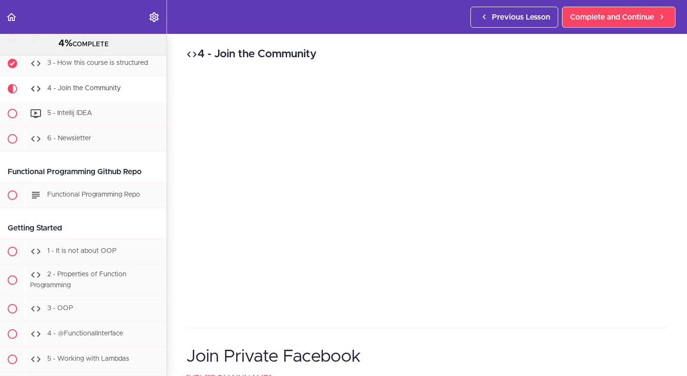
scroll to position [140, 0]
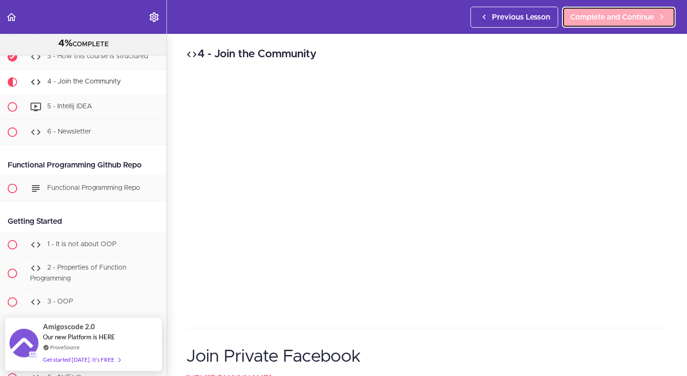
click at [613, 13] on span "Complete and Continue" at bounding box center [612, 16] width 84 height 11
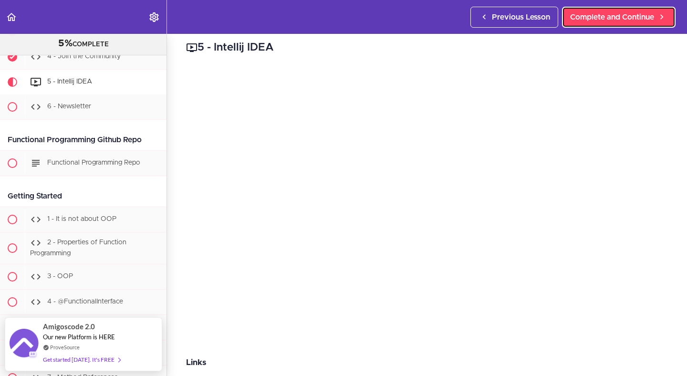
scroll to position [14, 0]
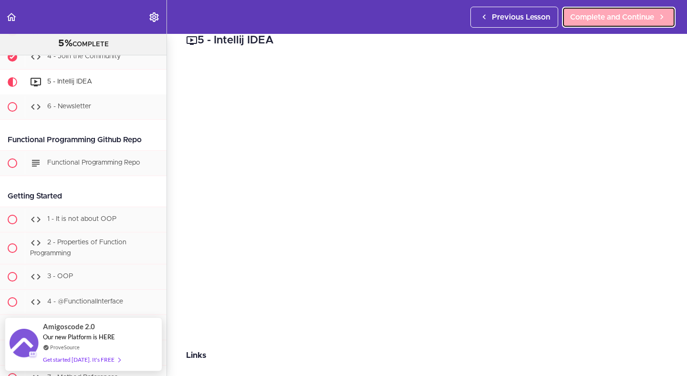
click at [633, 21] on span "Complete and Continue" at bounding box center [612, 16] width 84 height 11
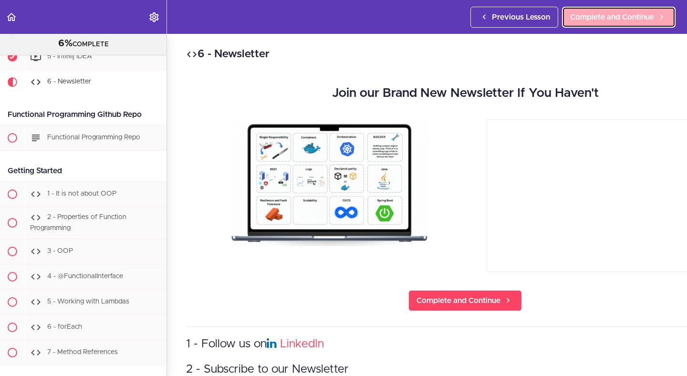
scroll to position [190, 0]
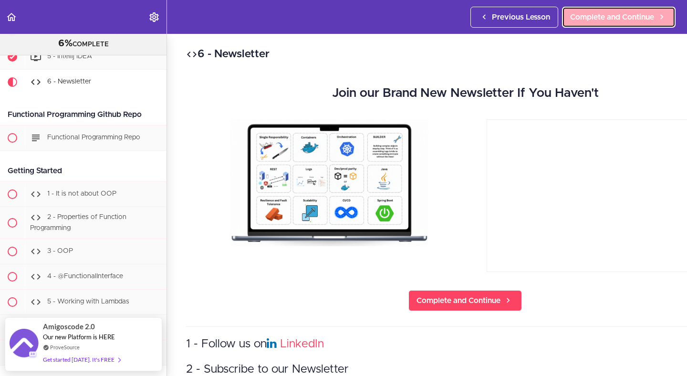
click at [639, 21] on span "Complete and Continue" at bounding box center [612, 16] width 84 height 11
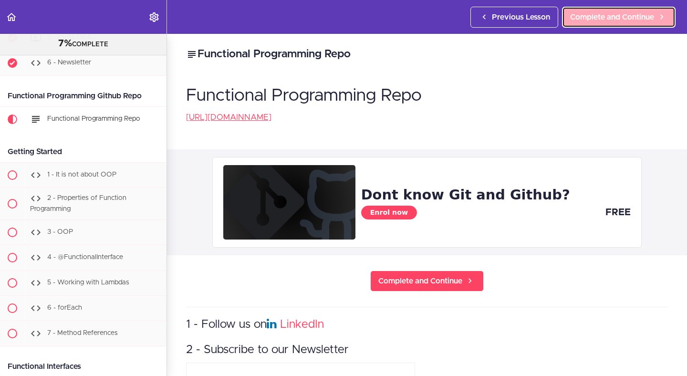
scroll to position [247, 0]
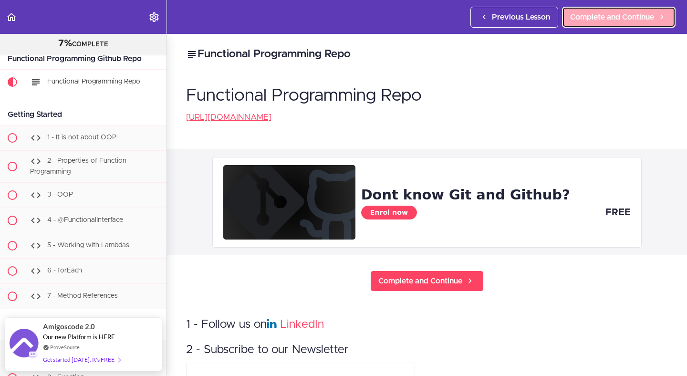
click at [632, 19] on span "Complete and Continue" at bounding box center [612, 16] width 84 height 11
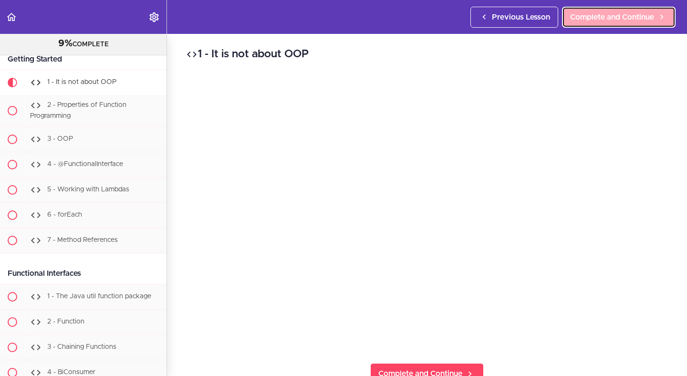
scroll to position [303, 0]
click at [589, 25] on link "Complete and Continue" at bounding box center [619, 17] width 114 height 21
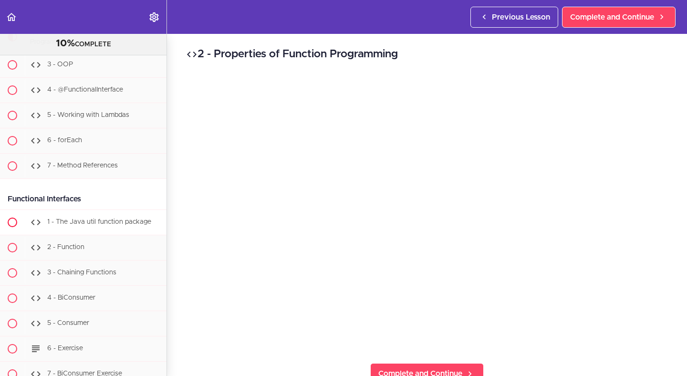
scroll to position [239, 0]
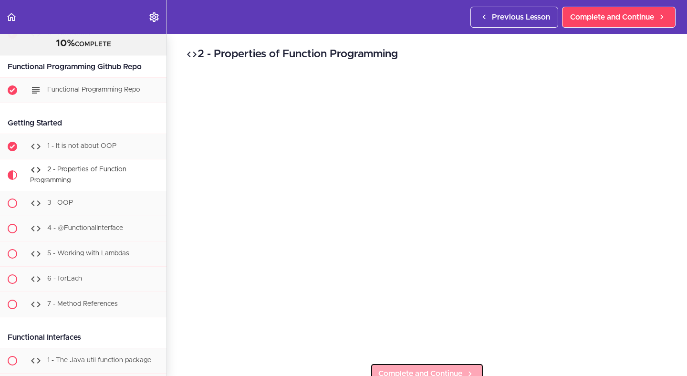
click at [420, 364] on link "Complete and Continue" at bounding box center [427, 373] width 114 height 21
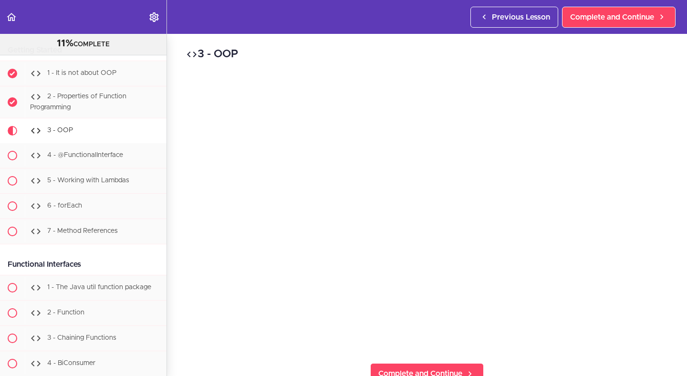
scroll to position [360, 0]
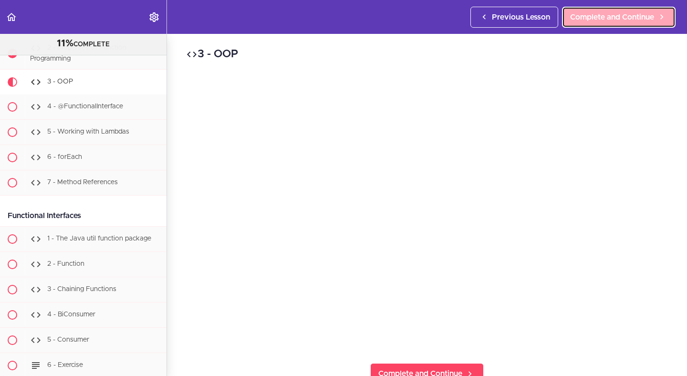
click at [592, 17] on span "Complete and Continue" at bounding box center [612, 16] width 84 height 11
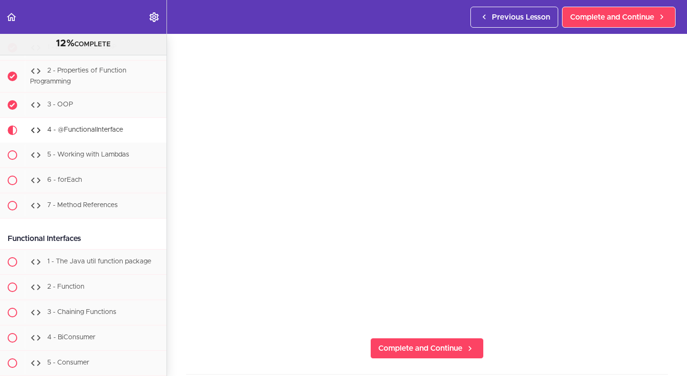
scroll to position [28, 0]
click at [402, 343] on span "Complete and Continue" at bounding box center [420, 345] width 84 height 11
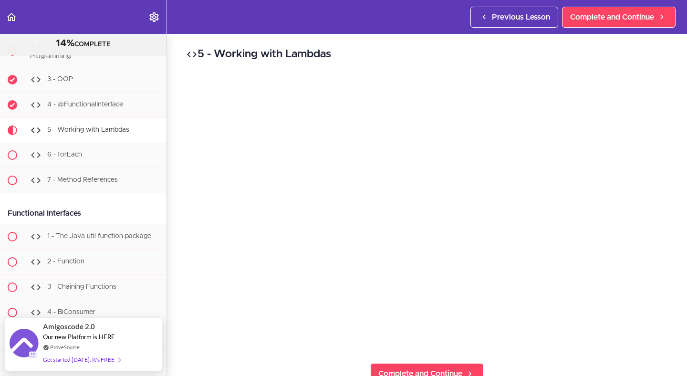
scroll to position [321, 0]
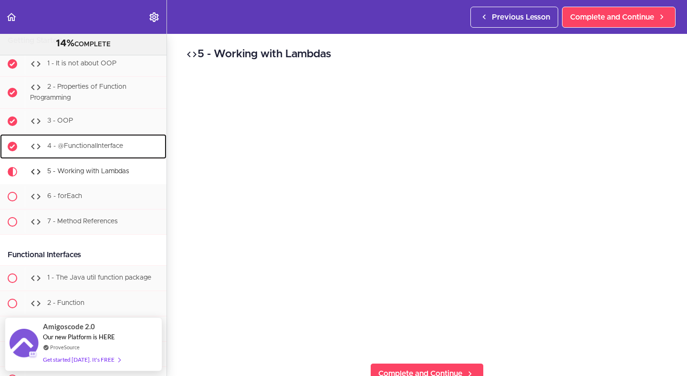
click at [82, 143] on div "4 - @FunctionalInterface" at bounding box center [96, 146] width 142 height 21
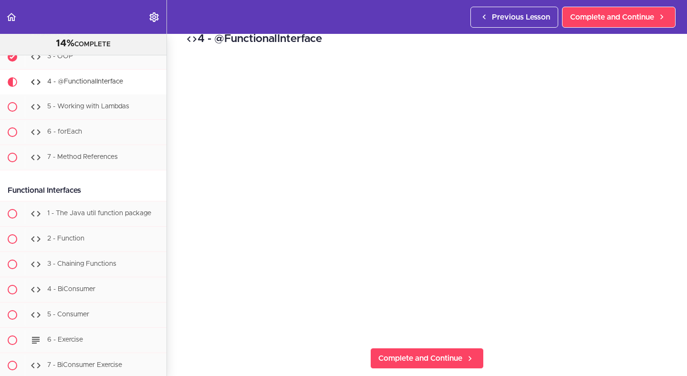
scroll to position [14, 0]
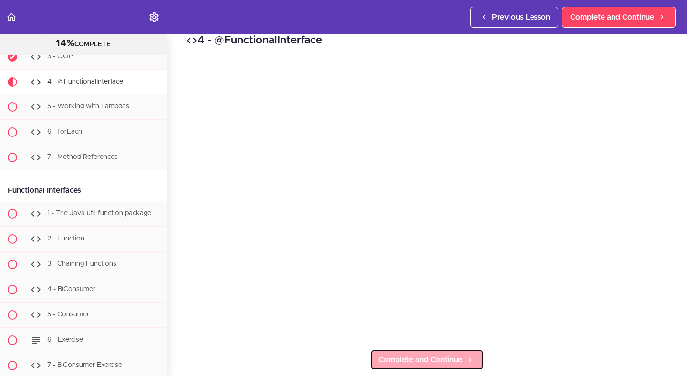
click at [412, 358] on span "Complete and Continue" at bounding box center [420, 359] width 84 height 11
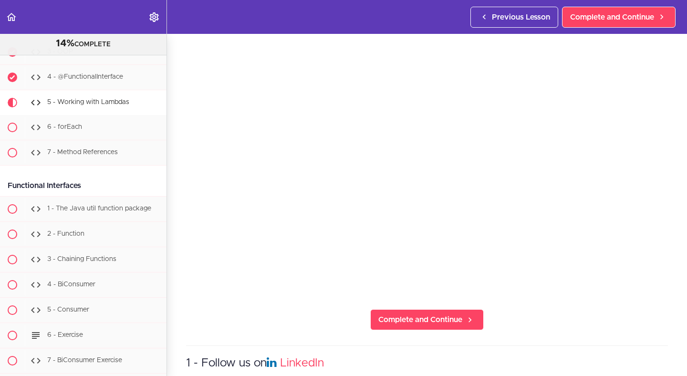
scroll to position [83, 0]
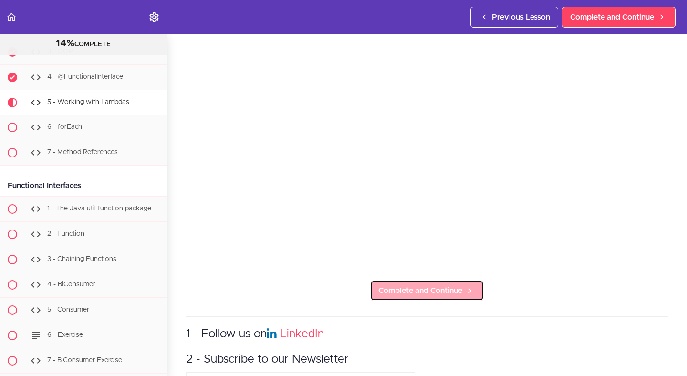
click at [373, 284] on link "Complete and Continue" at bounding box center [427, 290] width 114 height 21
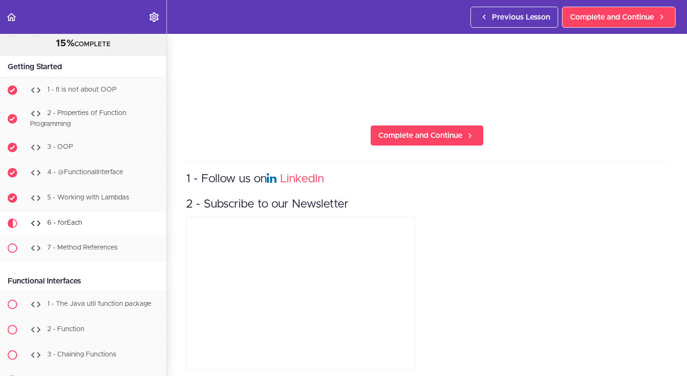
scroll to position [356, 0]
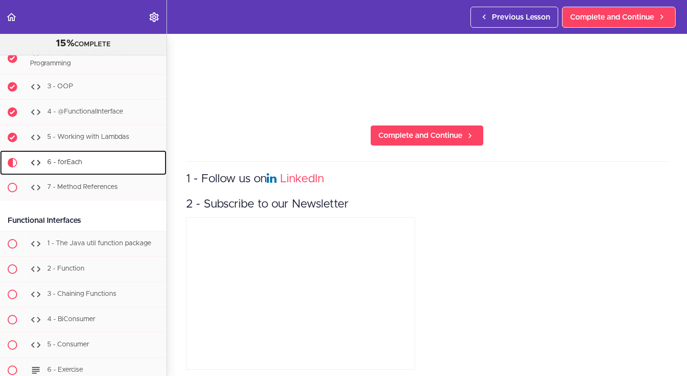
click at [77, 167] on div "6 - forEach" at bounding box center [96, 162] width 142 height 21
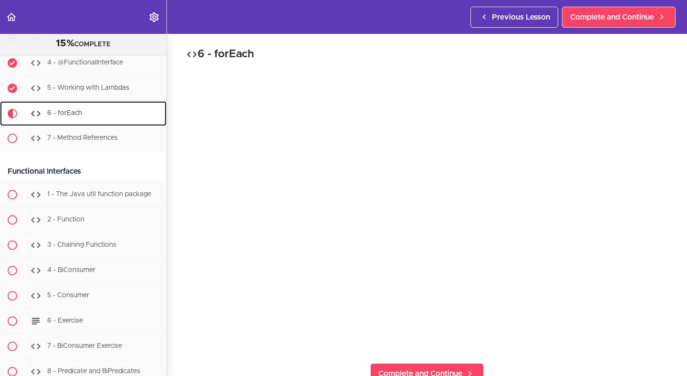
scroll to position [436, 0]
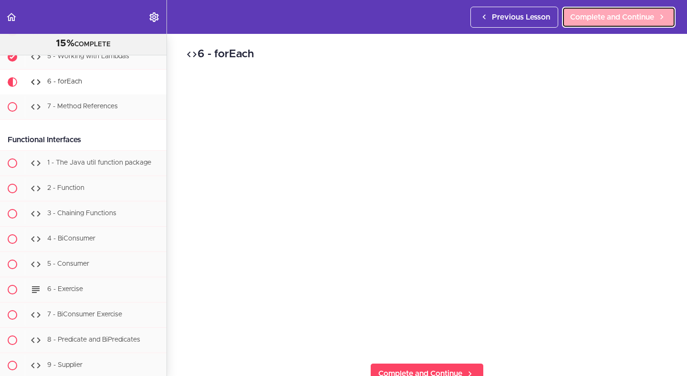
click at [584, 12] on span "Complete and Continue" at bounding box center [612, 16] width 84 height 11
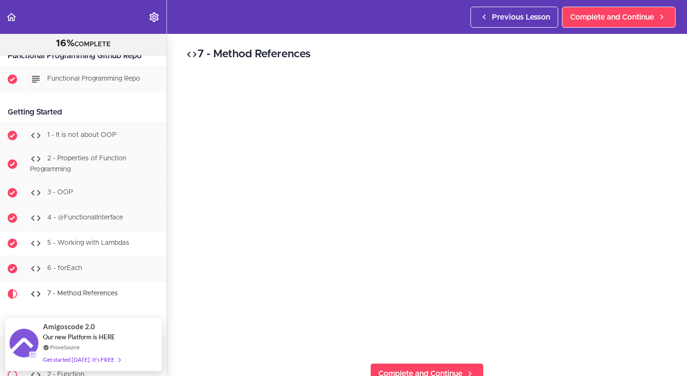
scroll to position [212, 0]
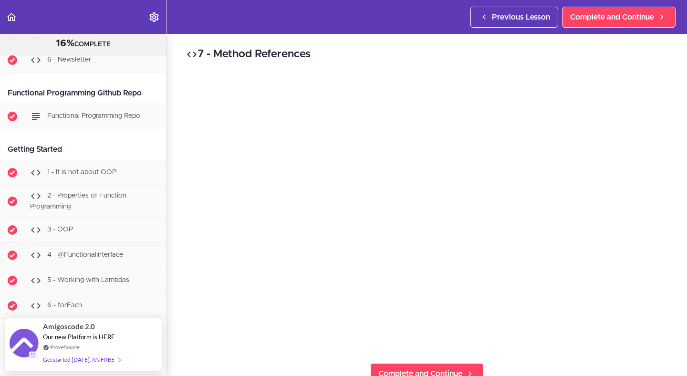
click at [75, 149] on div "Getting Started" at bounding box center [83, 149] width 167 height 21
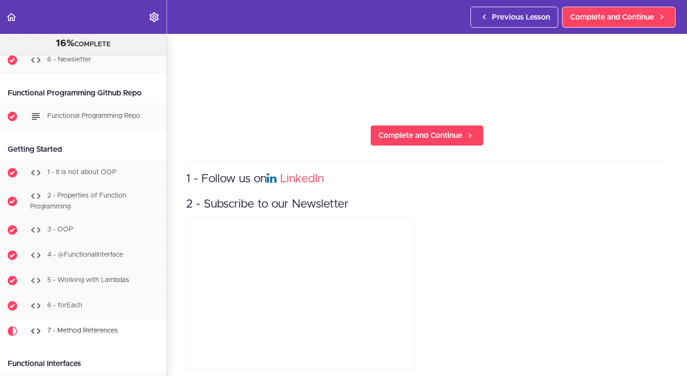
scroll to position [0, 0]
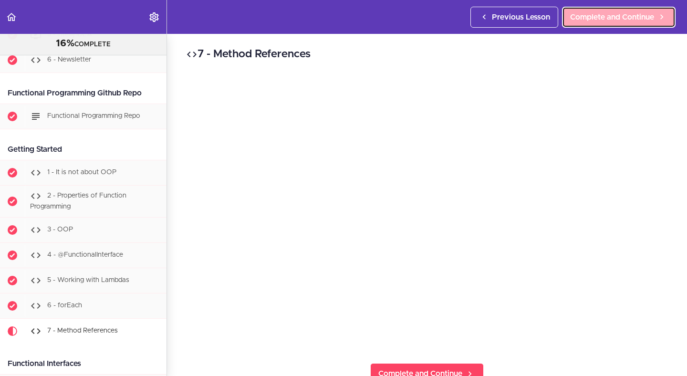
click at [580, 16] on span "Complete and Continue" at bounding box center [612, 16] width 84 height 11
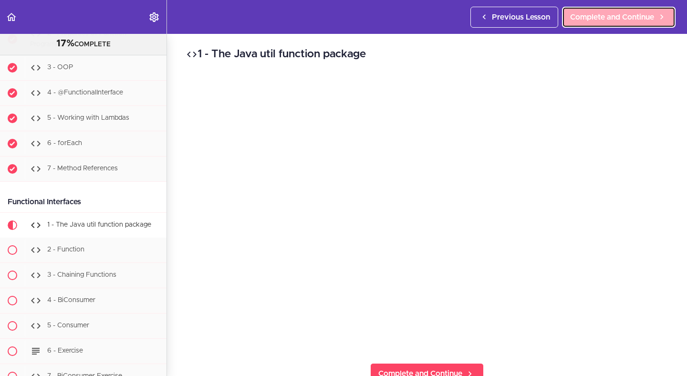
scroll to position [518, 0]
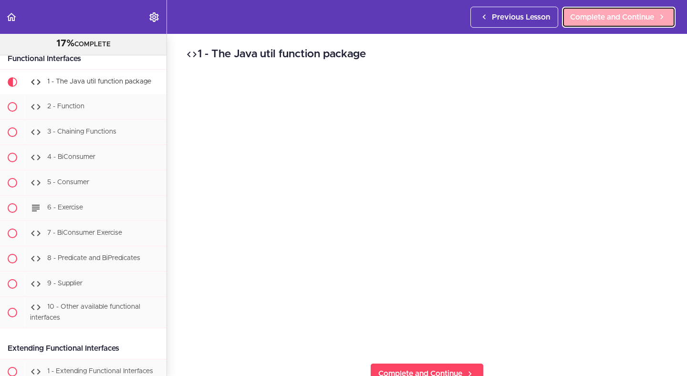
click at [577, 17] on span "Complete and Continue" at bounding box center [612, 16] width 84 height 11
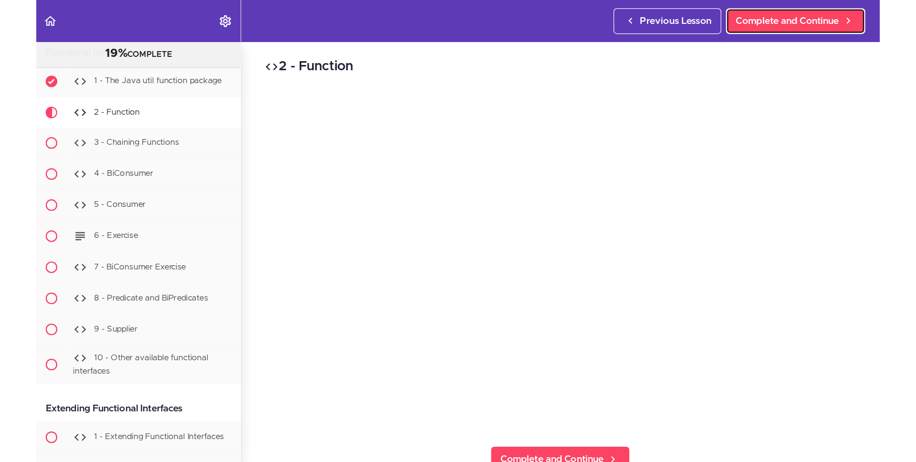
scroll to position [543, 0]
